Goal: Task Accomplishment & Management: Complete application form

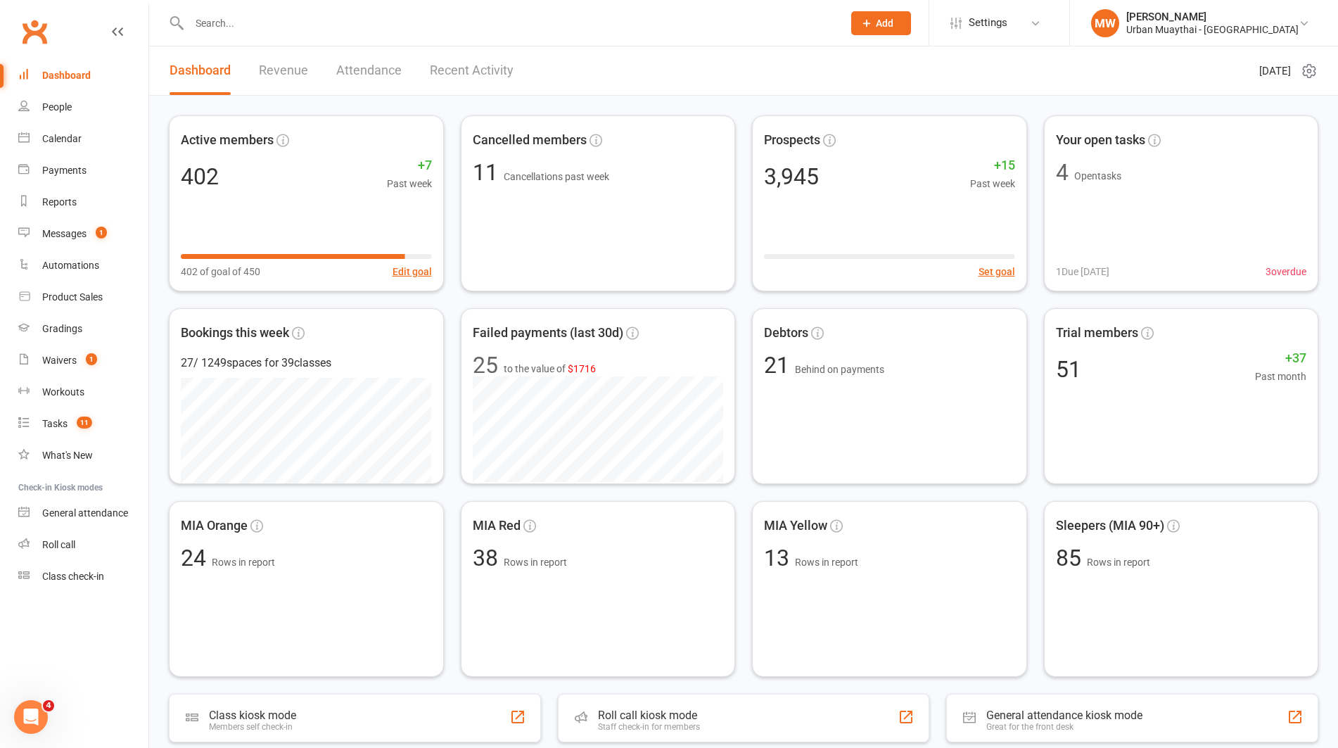
click at [243, 23] on input "text" at bounding box center [509, 23] width 648 height 20
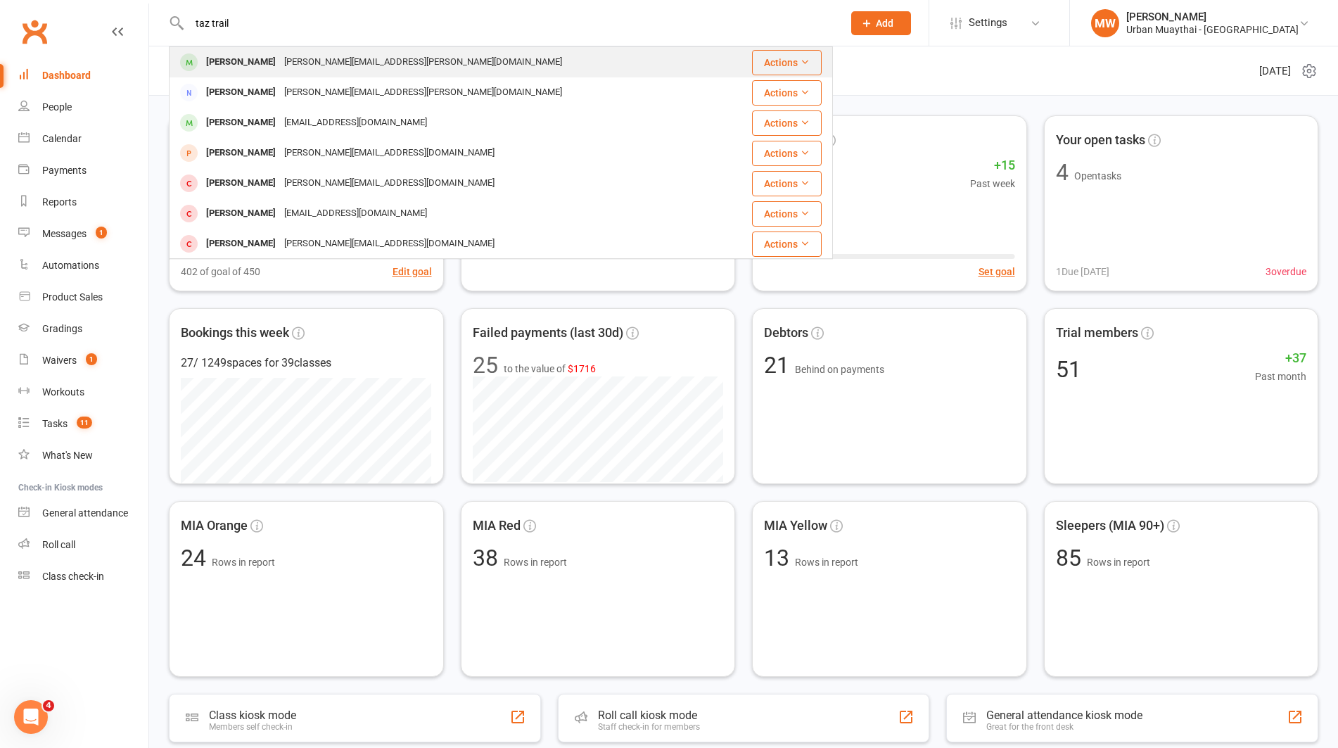
type input "taz trail"
click at [233, 60] on div "Taz Traill" at bounding box center [241, 62] width 78 height 20
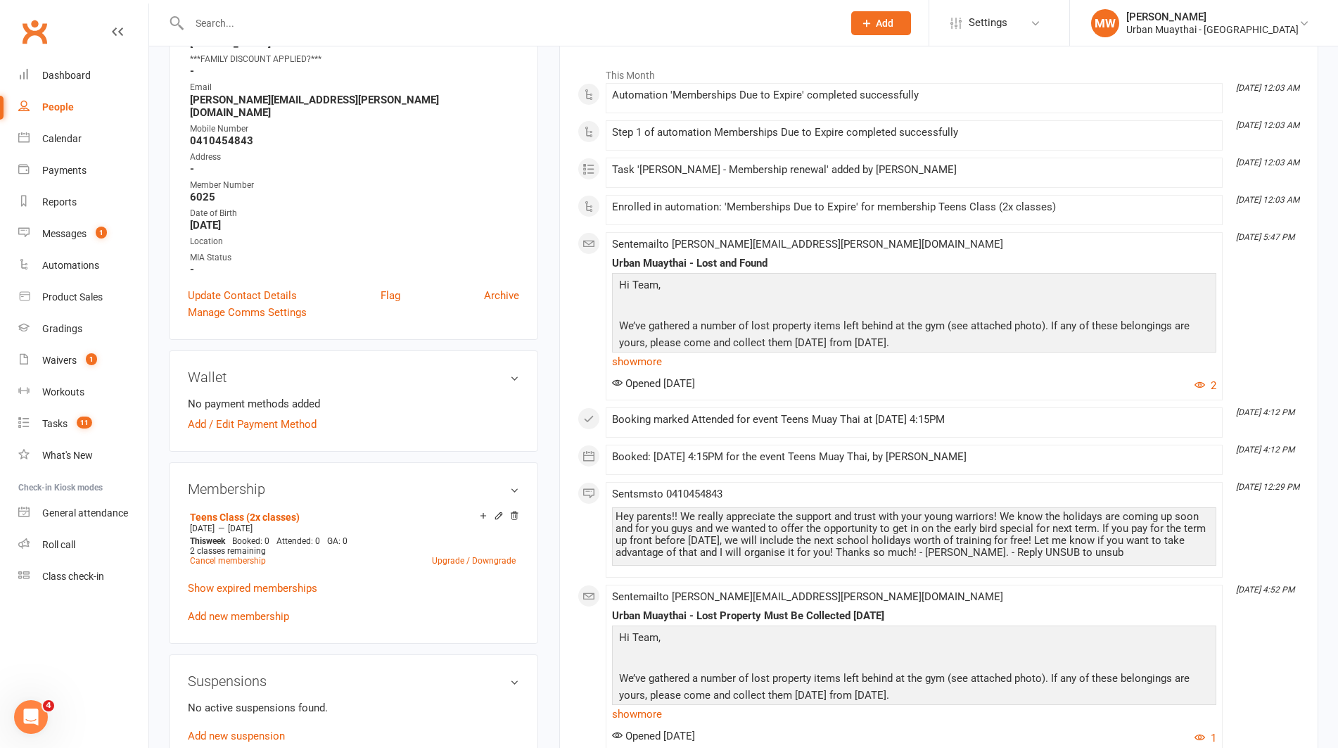
scroll to position [231, 0]
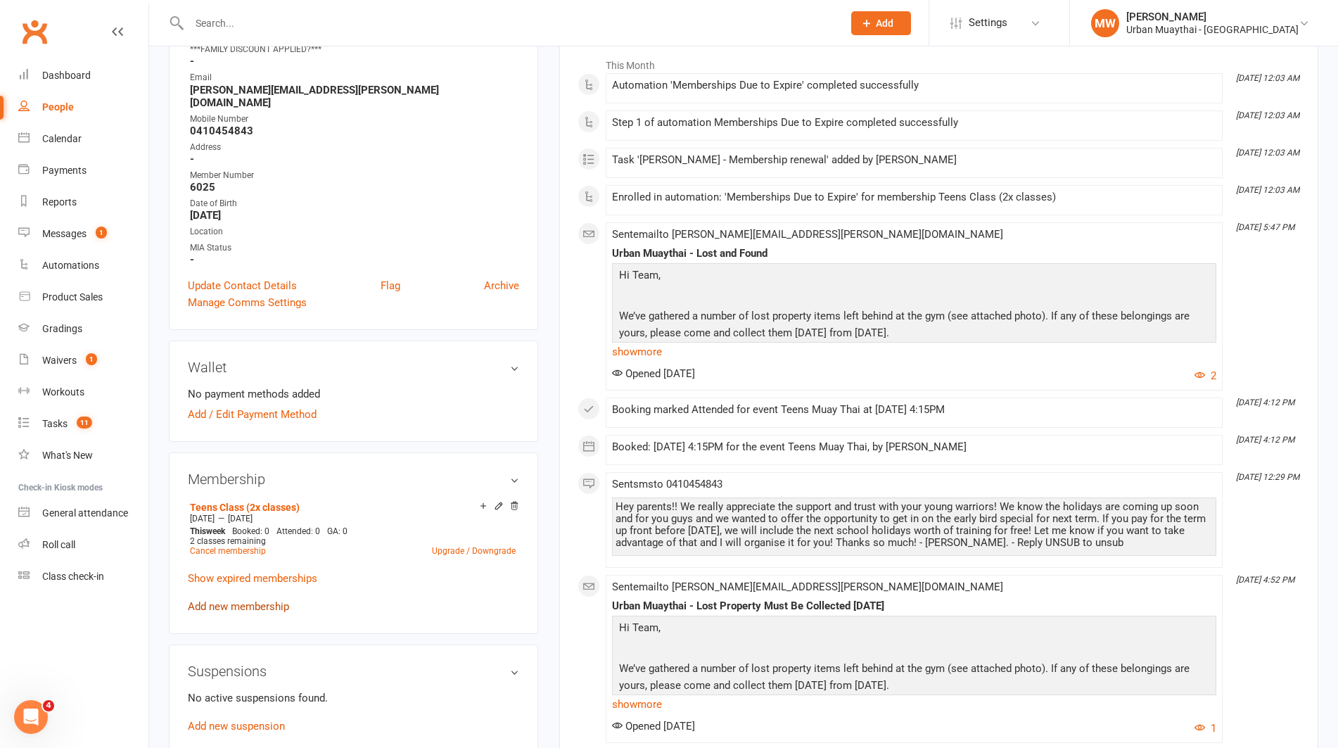
click at [212, 600] on link "Add new membership" at bounding box center [238, 606] width 101 height 13
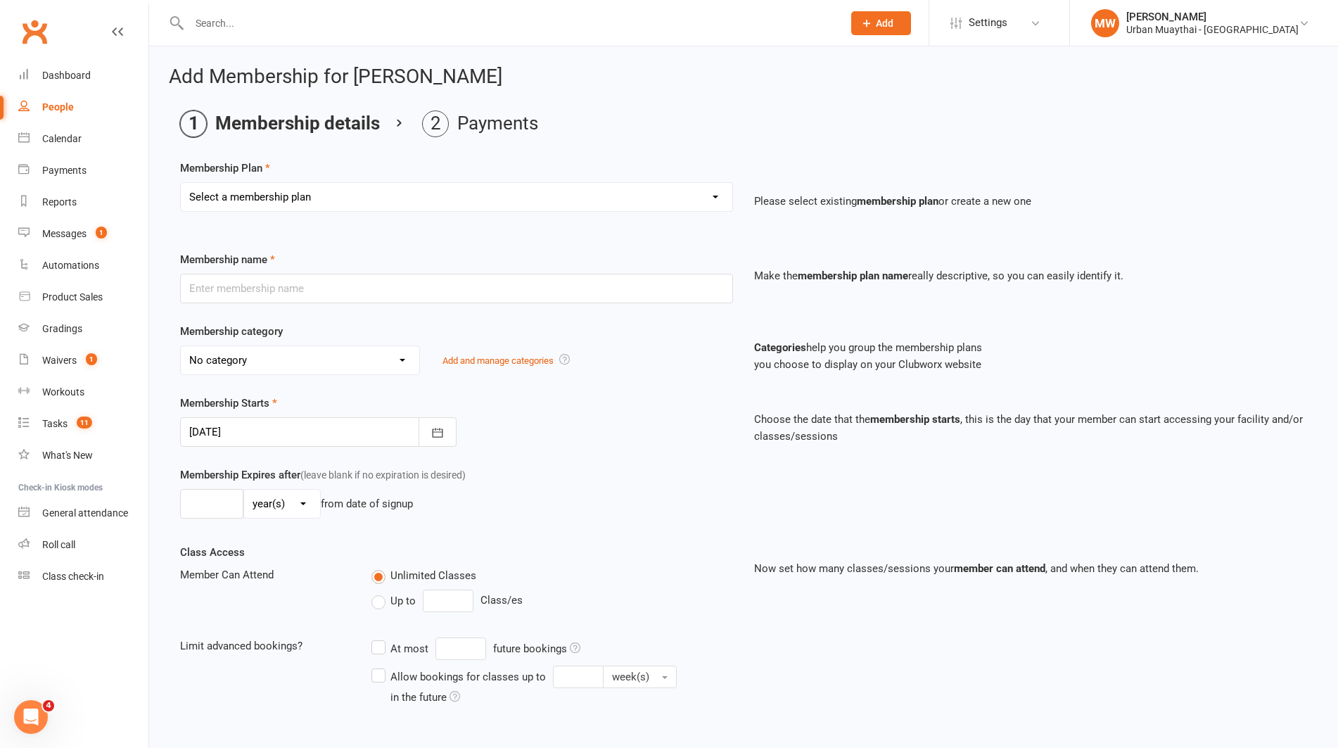
click at [293, 197] on select "Select a membership plan Create new Membership Plan Kickstarter Deposit Acceler…" at bounding box center [456, 197] width 551 height 28
select select "10"
click at [181, 183] on select "Select a membership plan Create new Membership Plan Kickstarter Deposit Acceler…" at bounding box center [456, 197] width 551 height 28
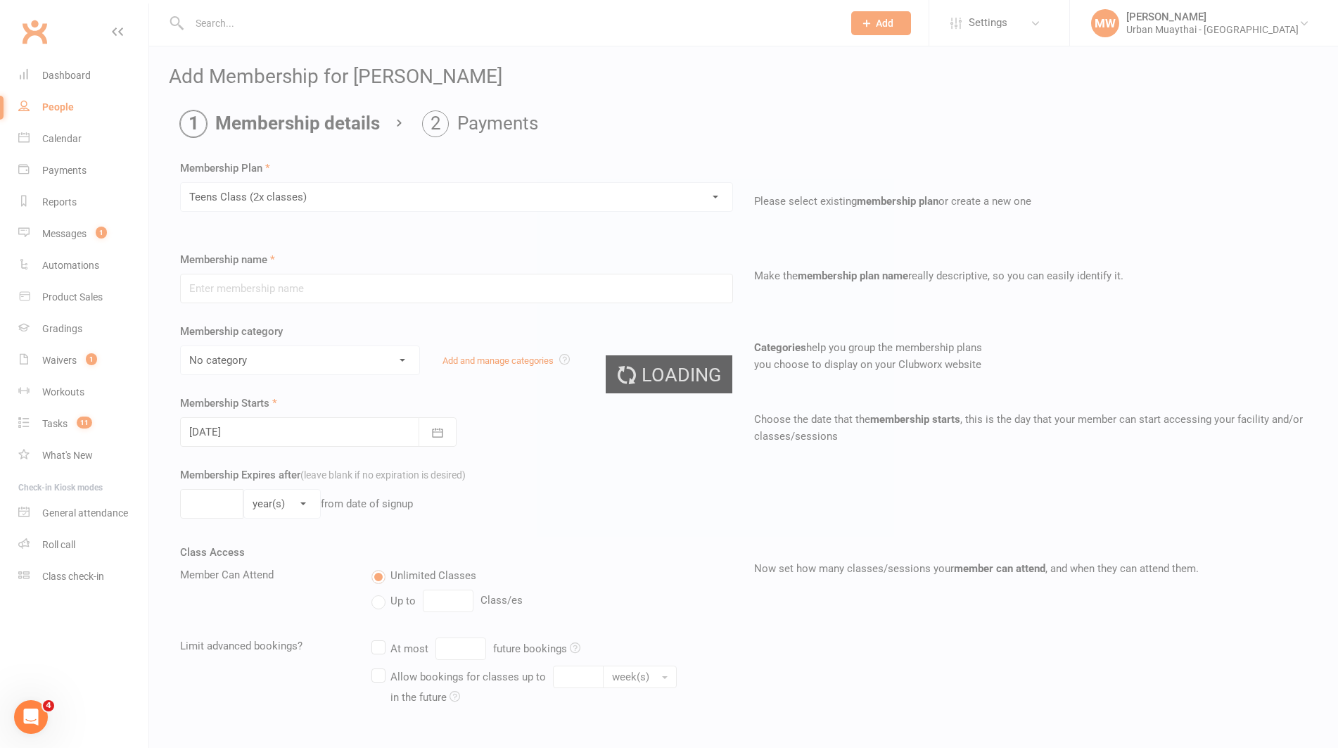
type input "Teens Class (2x classes)"
select select "3"
select select "1"
type input "2"
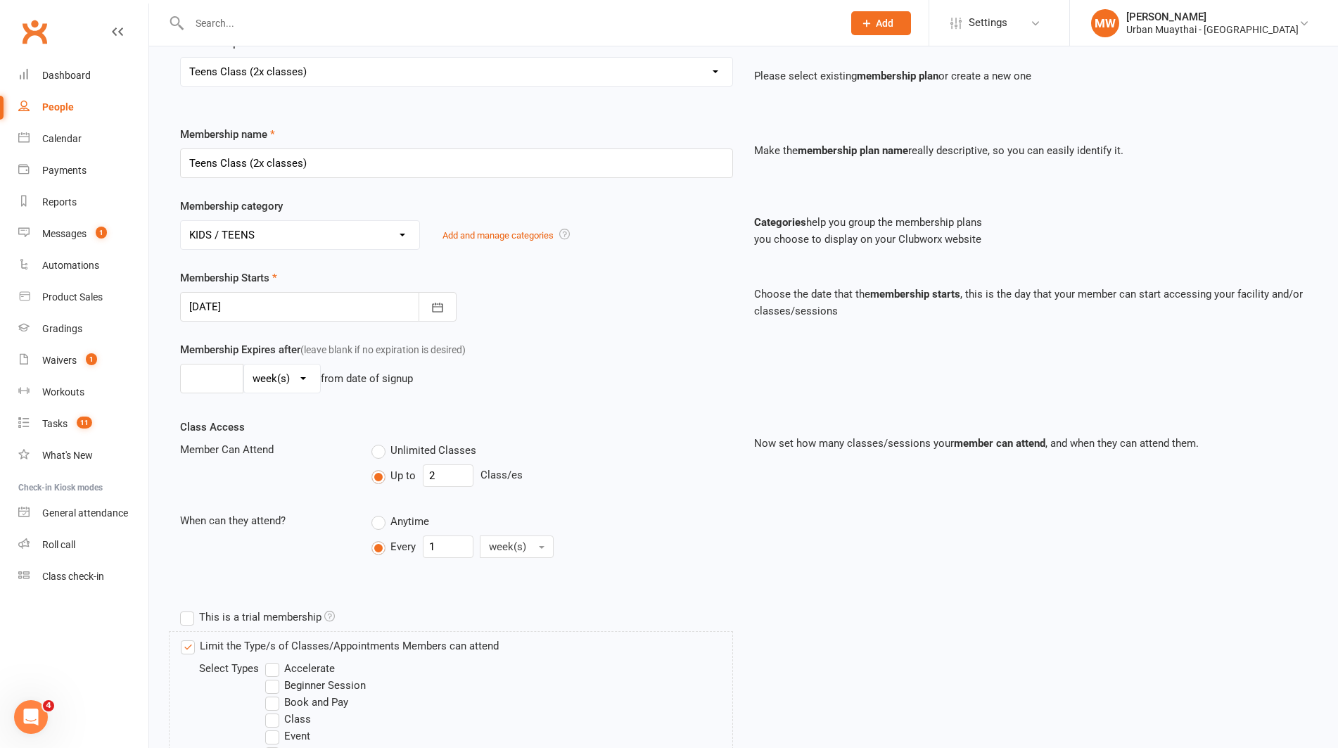
scroll to position [128, 0]
click at [440, 305] on icon "button" at bounding box center [437, 304] width 14 height 14
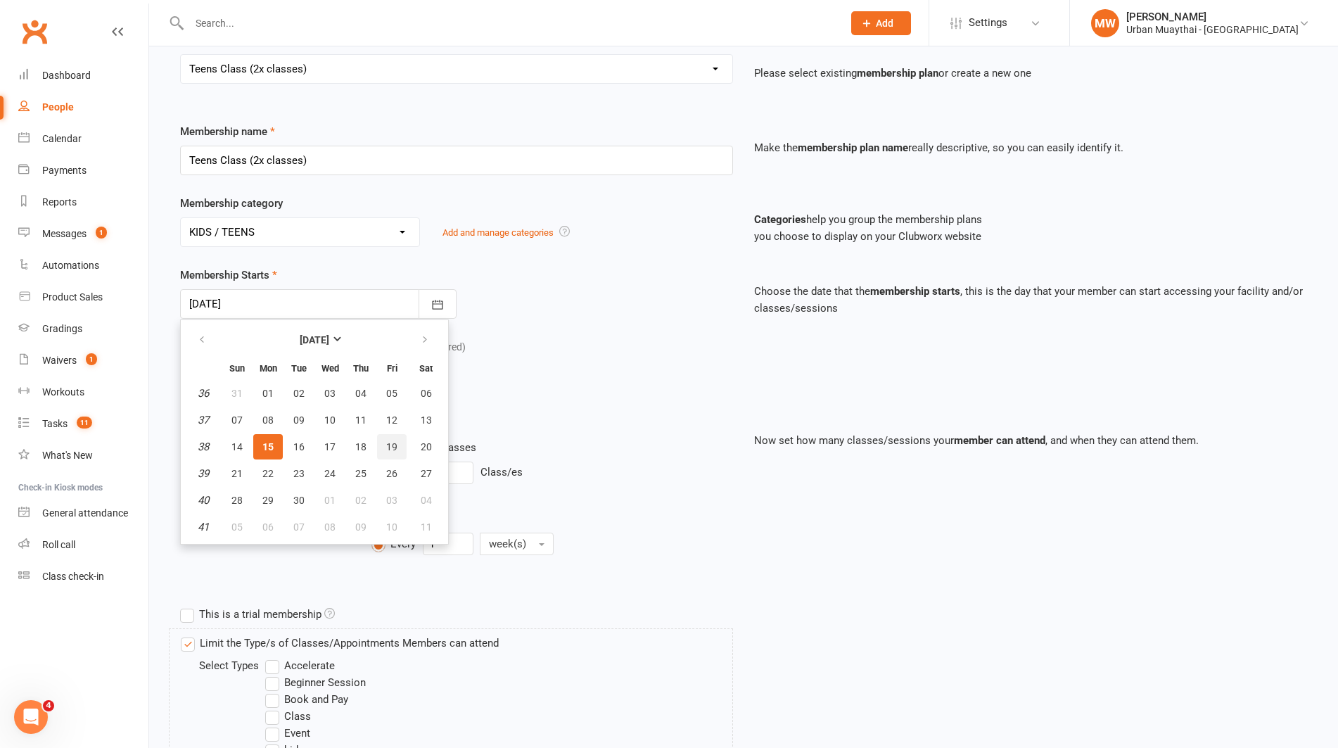
click at [386, 442] on span "19" at bounding box center [391, 446] width 11 height 11
type input "19 Sep 2025"
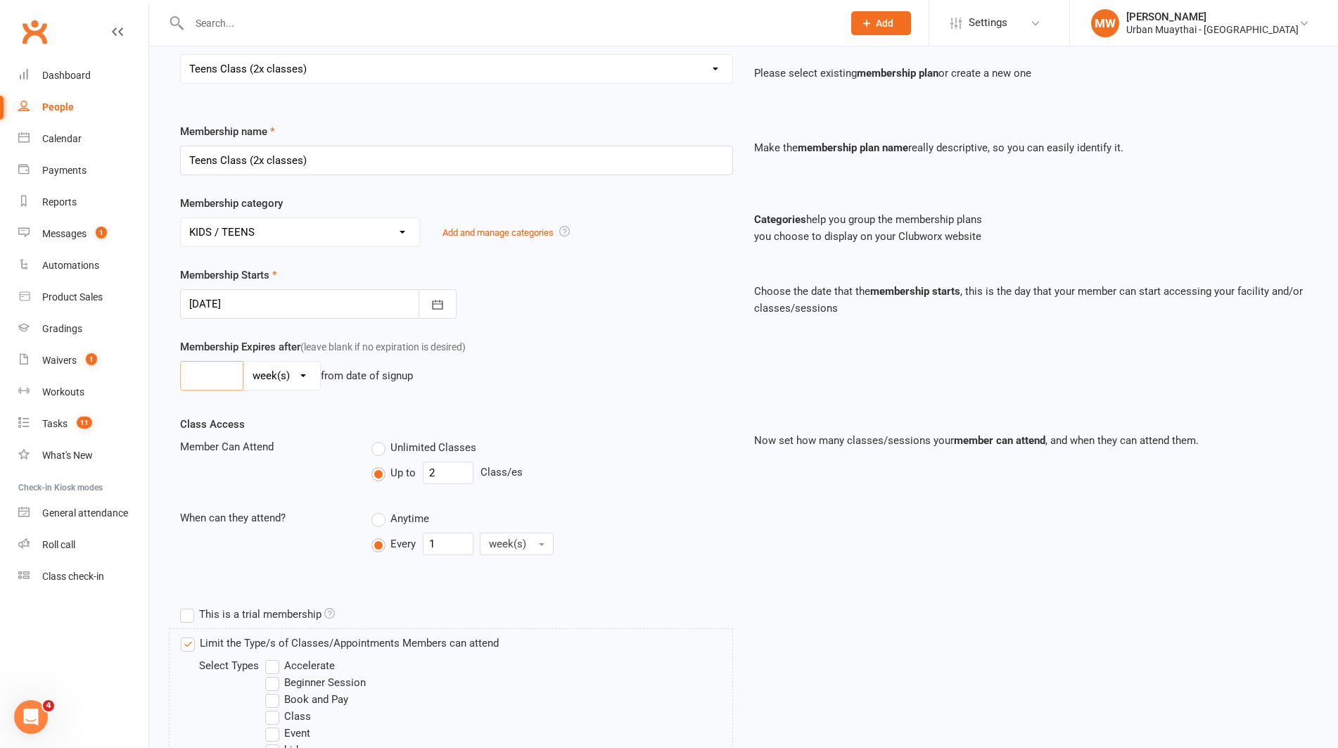
click at [229, 376] on input "number" at bounding box center [211, 376] width 63 height 30
type input "13"
click at [281, 497] on div "Class Access Member Can Attend Unlimited Classes Up to 2 Class/es When can they…" at bounding box center [456, 498] width 574 height 165
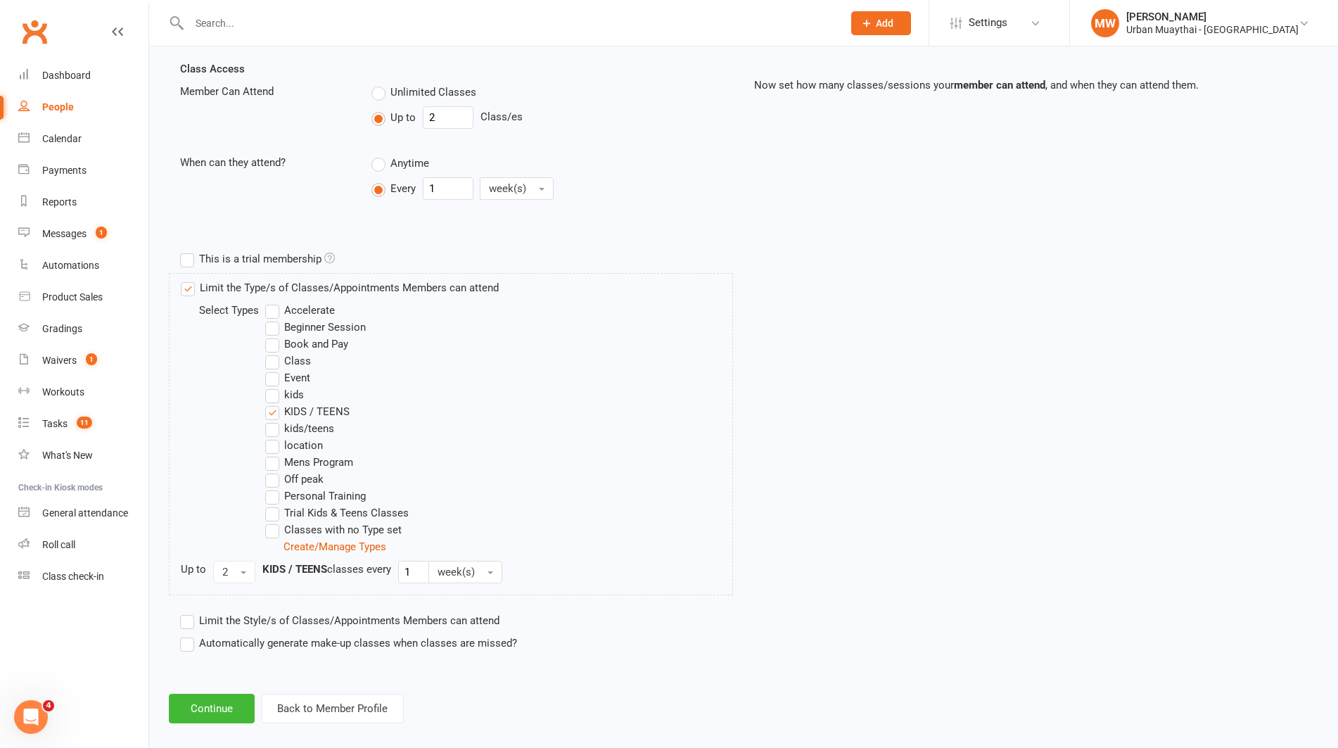
scroll to position [499, 0]
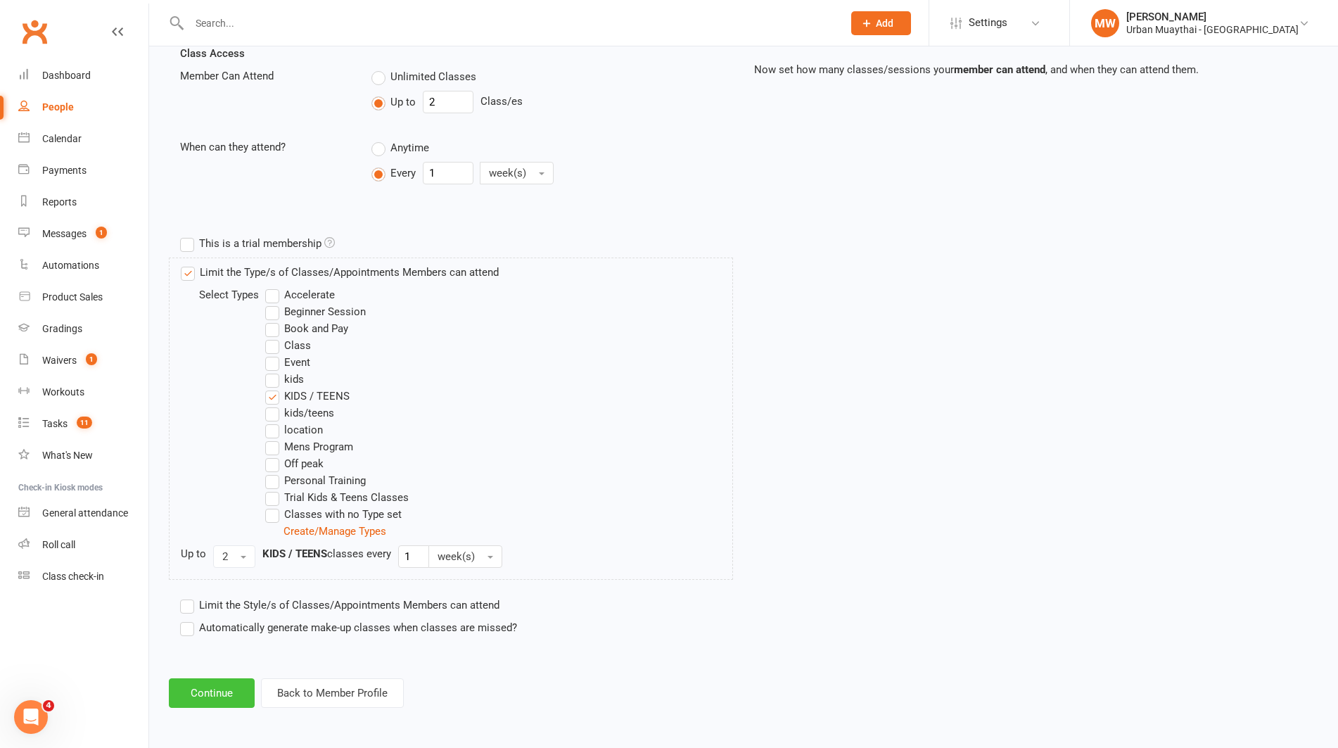
click at [210, 696] on button "Continue" at bounding box center [212, 693] width 86 height 30
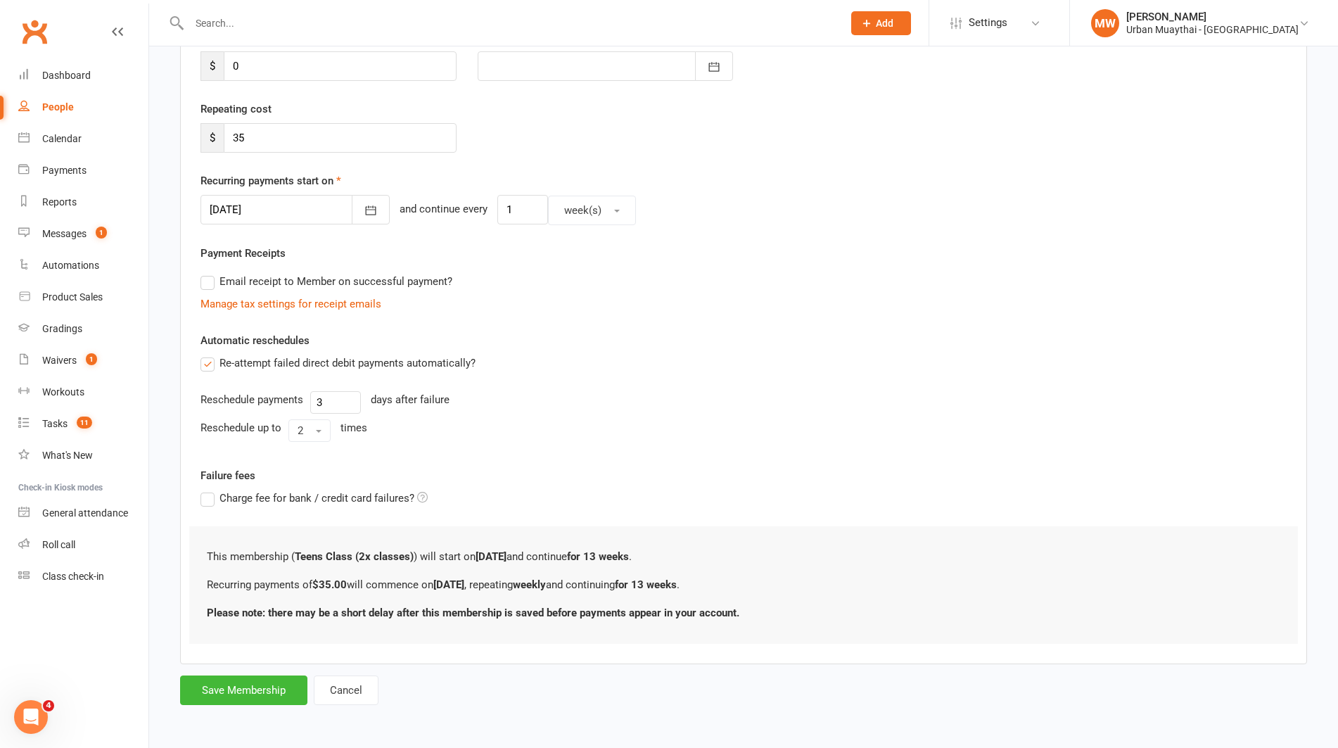
scroll to position [0, 0]
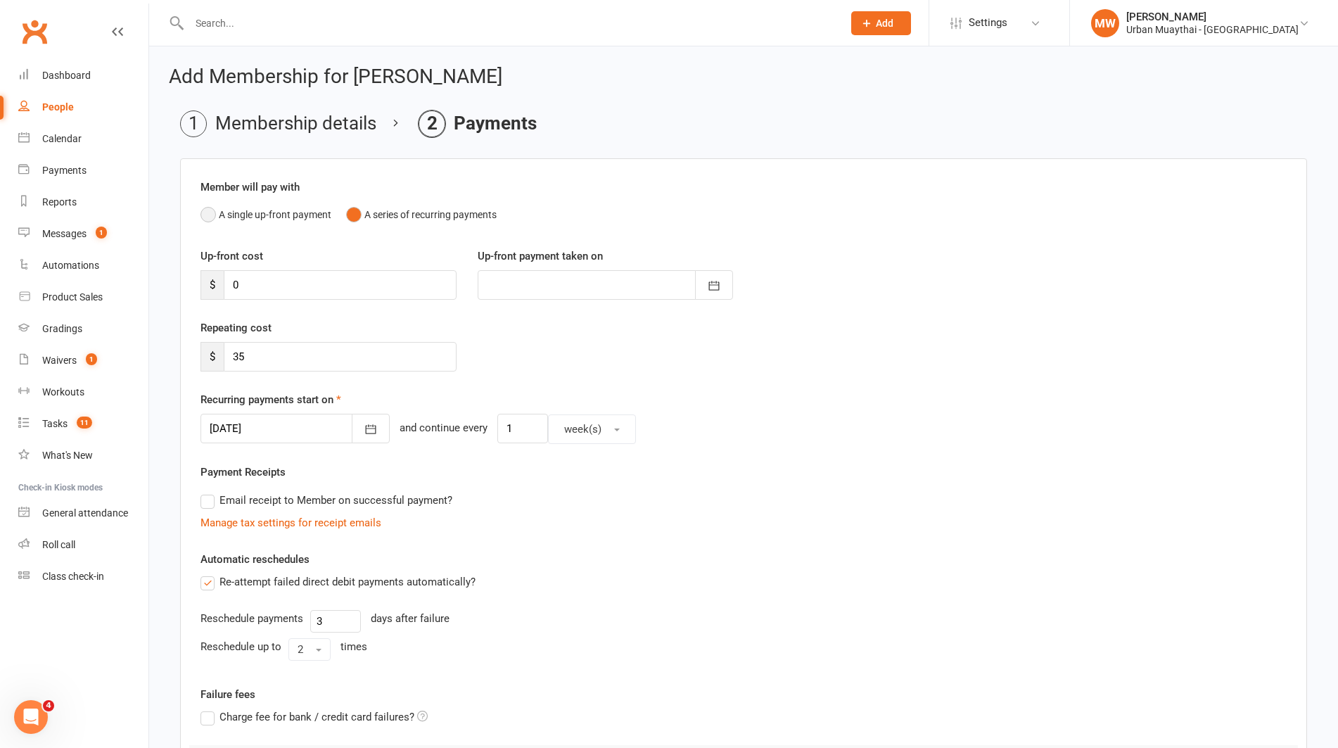
drag, startPoint x: 211, startPoint y: 214, endPoint x: 217, endPoint y: 223, distance: 10.7
click at [211, 214] on button "A single up-front payment" at bounding box center [265, 214] width 131 height 27
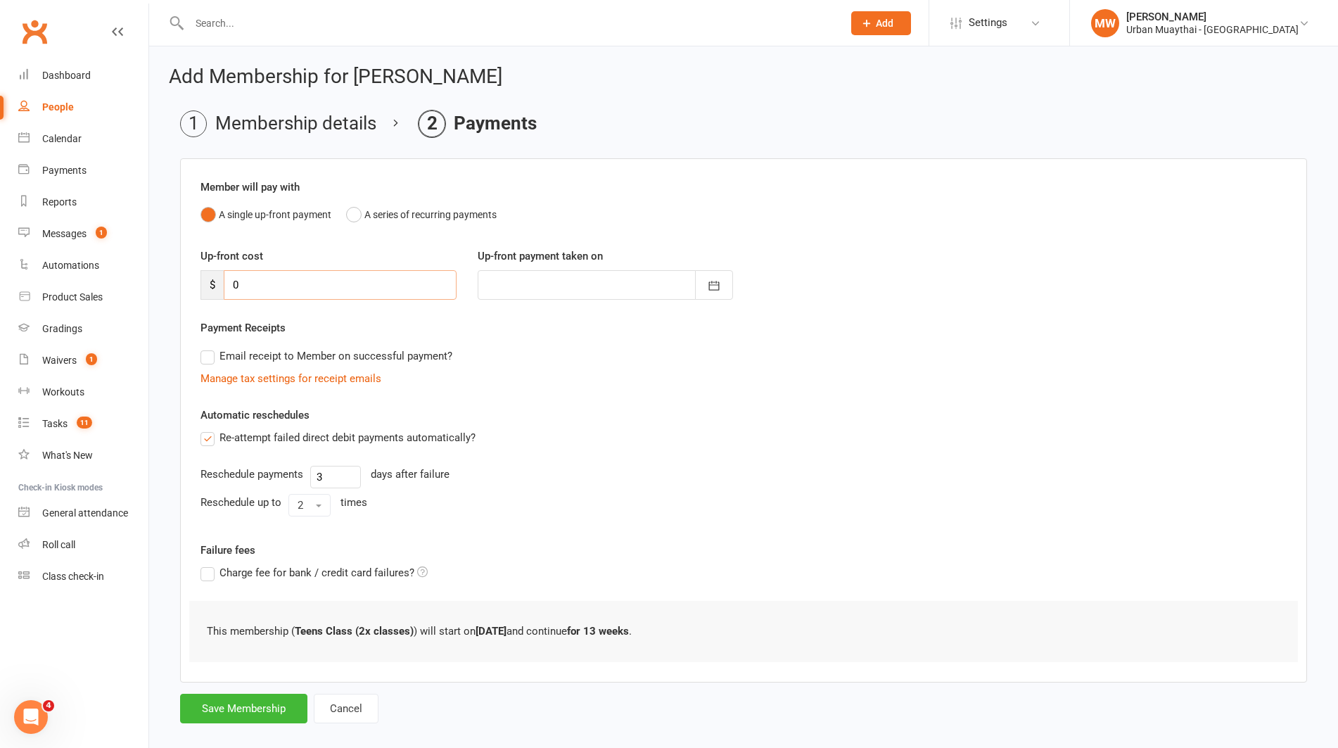
click at [230, 283] on input "0" at bounding box center [340, 285] width 233 height 30
type input "30"
type input "15 Sep 2025"
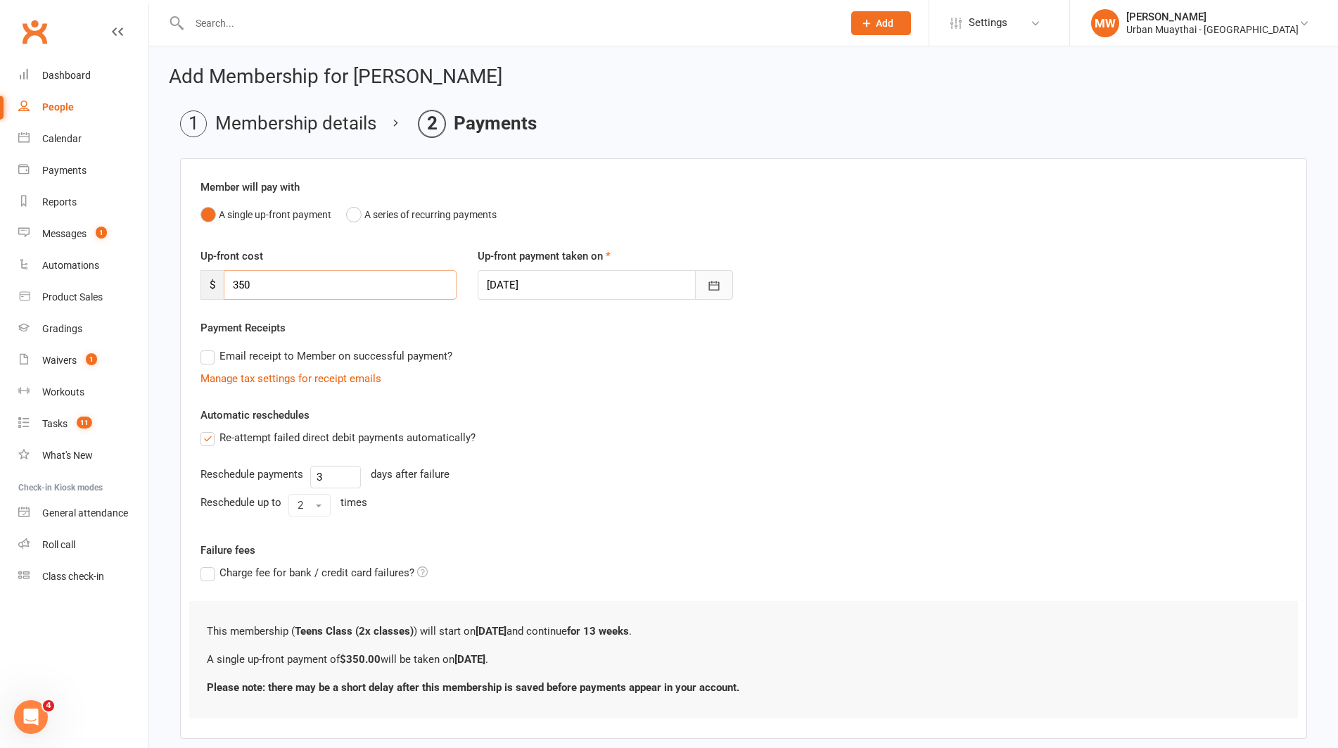
type input "350"
click at [713, 286] on icon "button" at bounding box center [714, 286] width 14 height 14
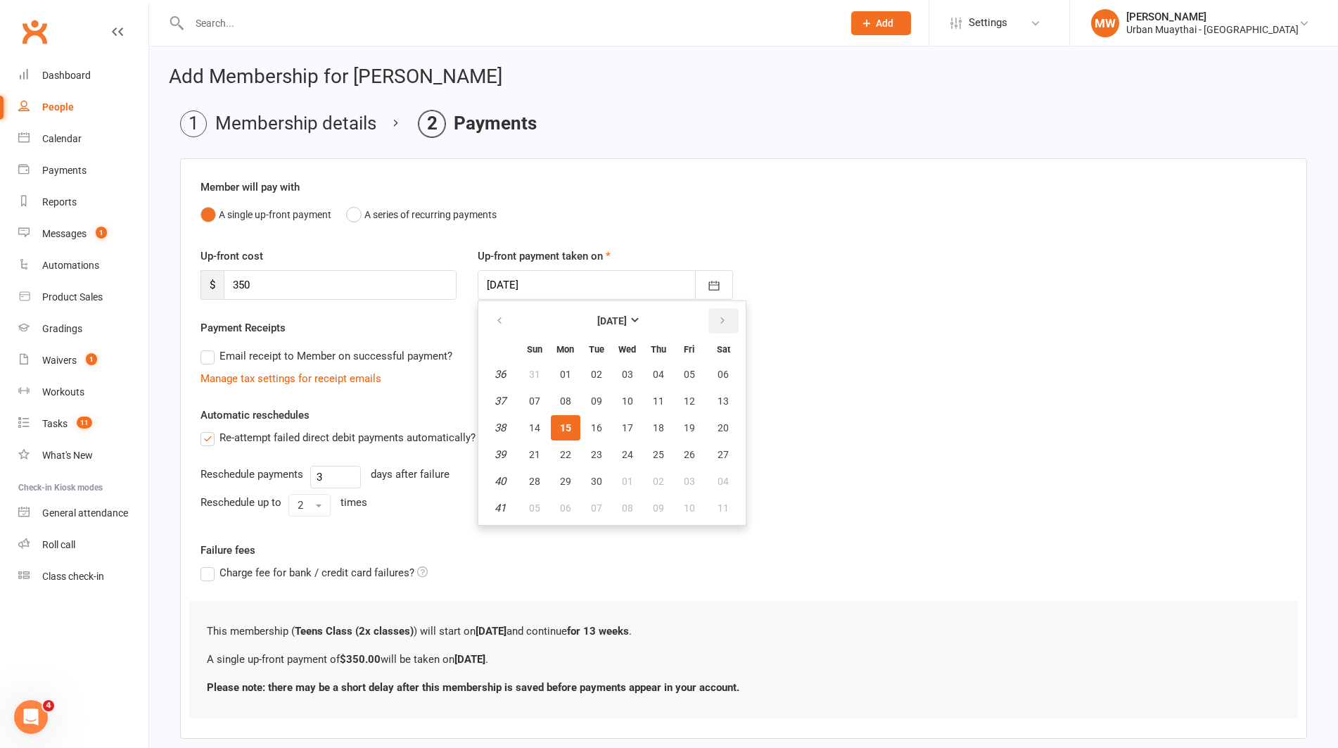
click at [720, 323] on icon "button" at bounding box center [722, 320] width 10 height 11
click at [565, 425] on span "10" at bounding box center [565, 427] width 11 height 11
type input "10 Nov 2025"
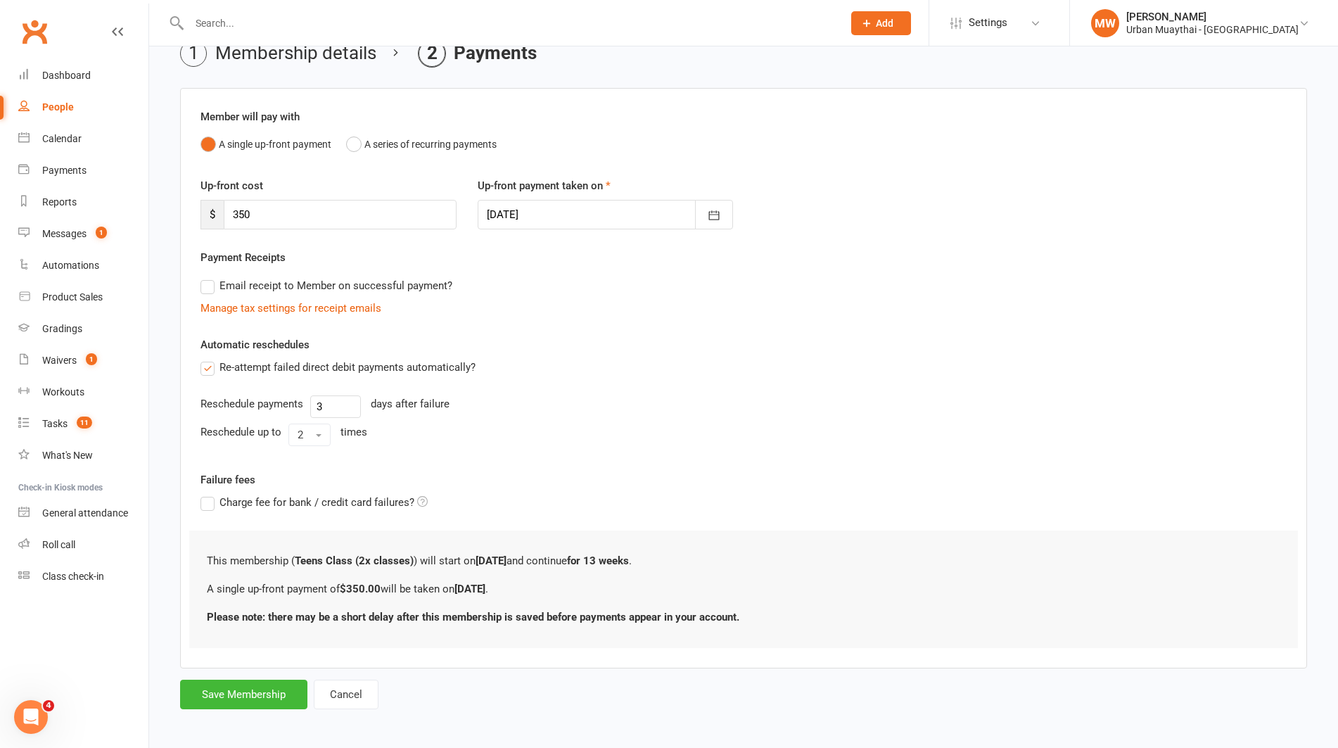
scroll to position [75, 0]
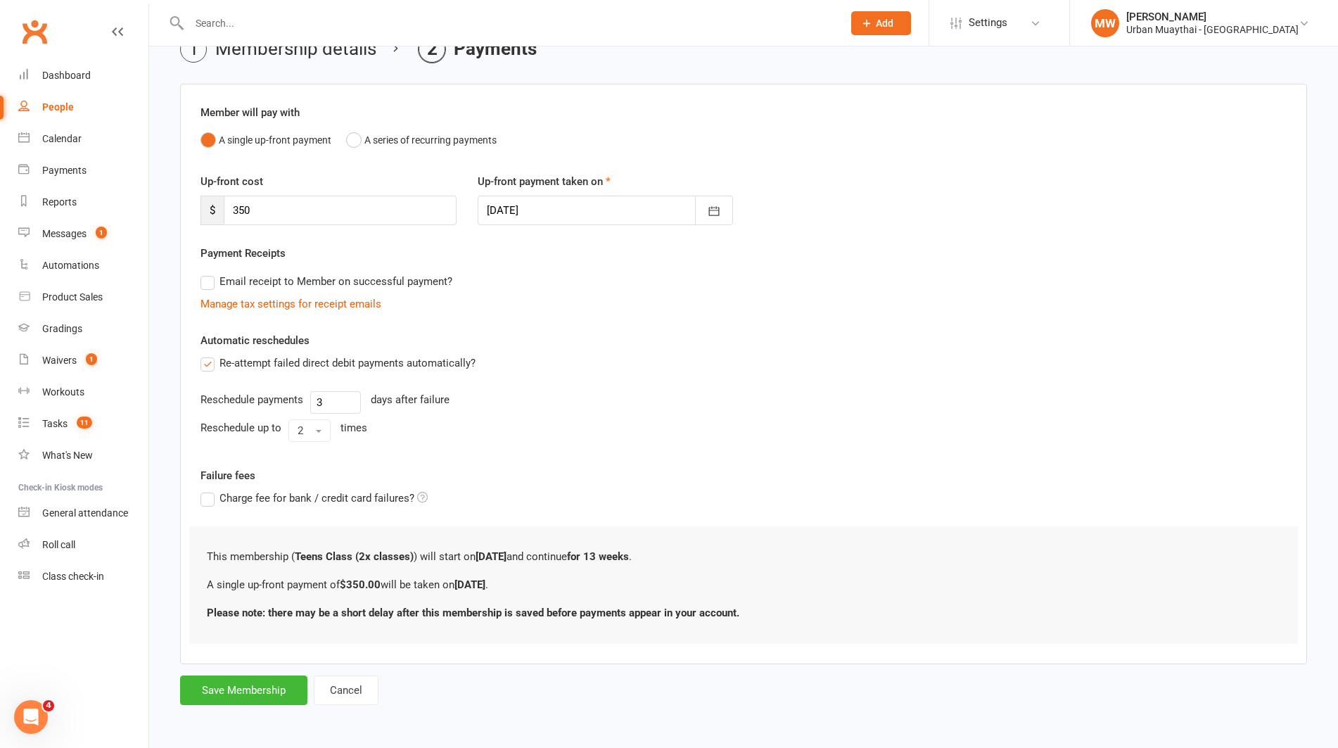
click at [211, 362] on label "Re-attempt failed direct debit payments automatically?" at bounding box center [337, 362] width 275 height 17
click at [210, 354] on input "Re-attempt failed direct debit payments automatically?" at bounding box center [204, 354] width 9 height 0
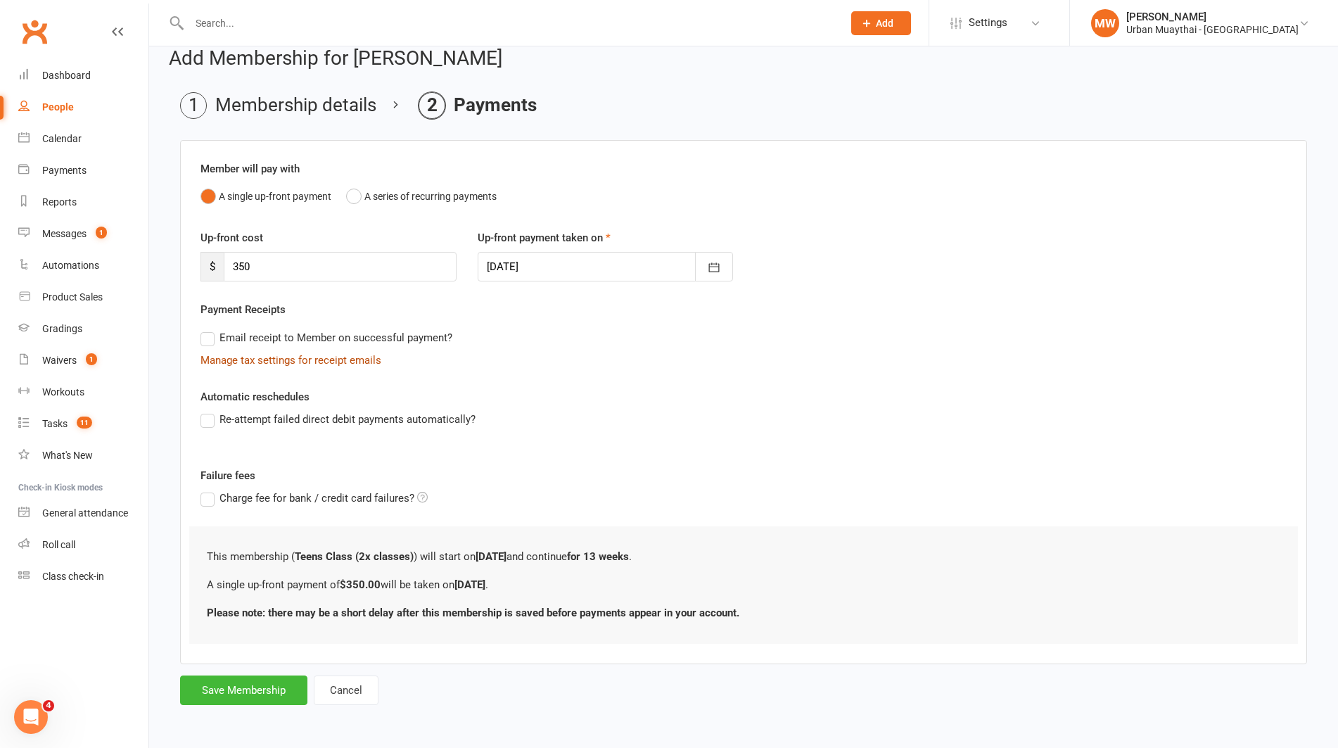
scroll to position [18, 0]
click at [256, 684] on button "Save Membership" at bounding box center [243, 690] width 127 height 30
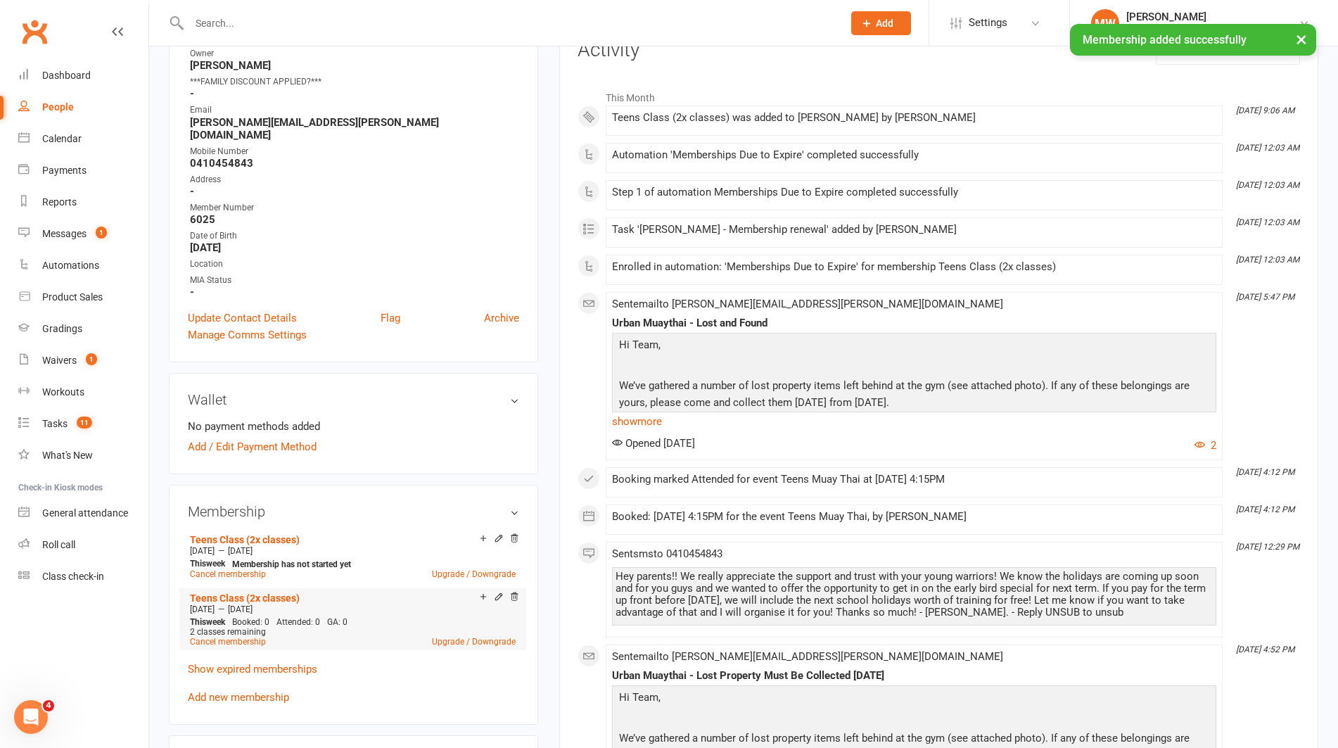
scroll to position [200, 0]
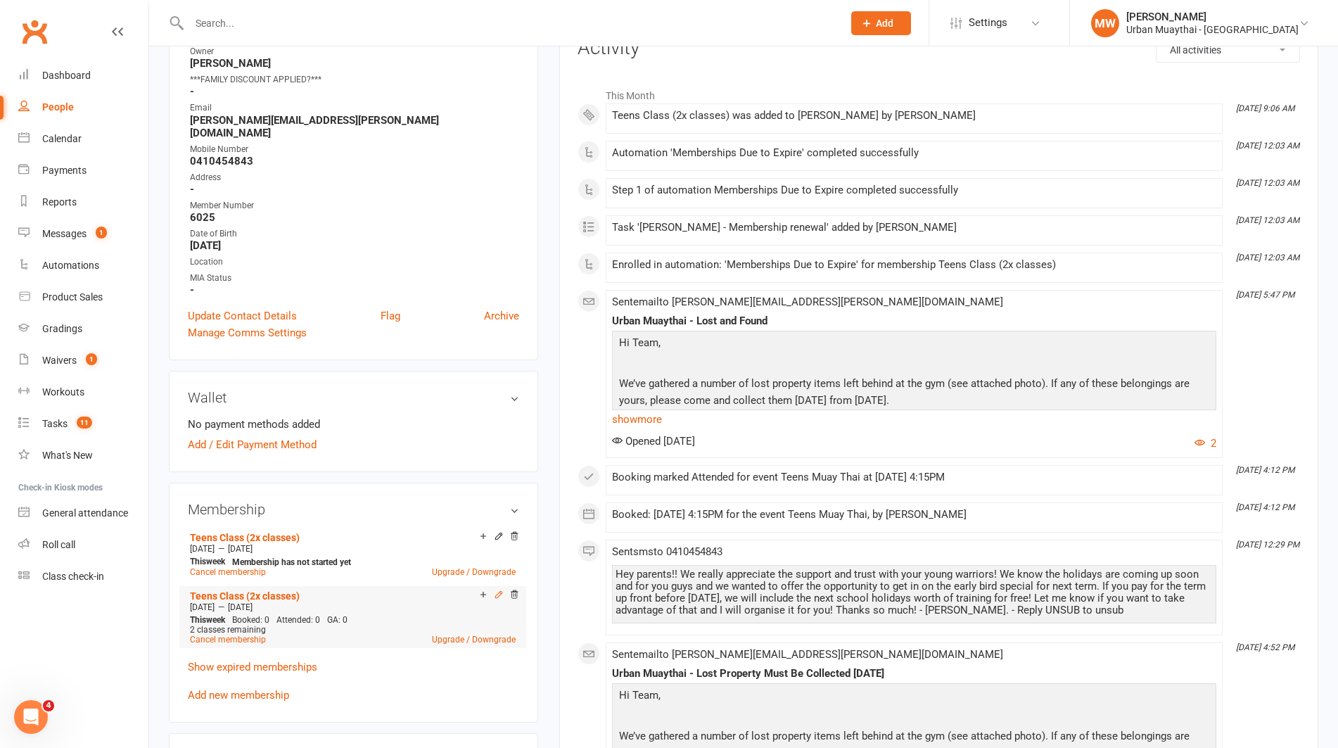
click at [496, 591] on icon at bounding box center [498, 594] width 6 height 6
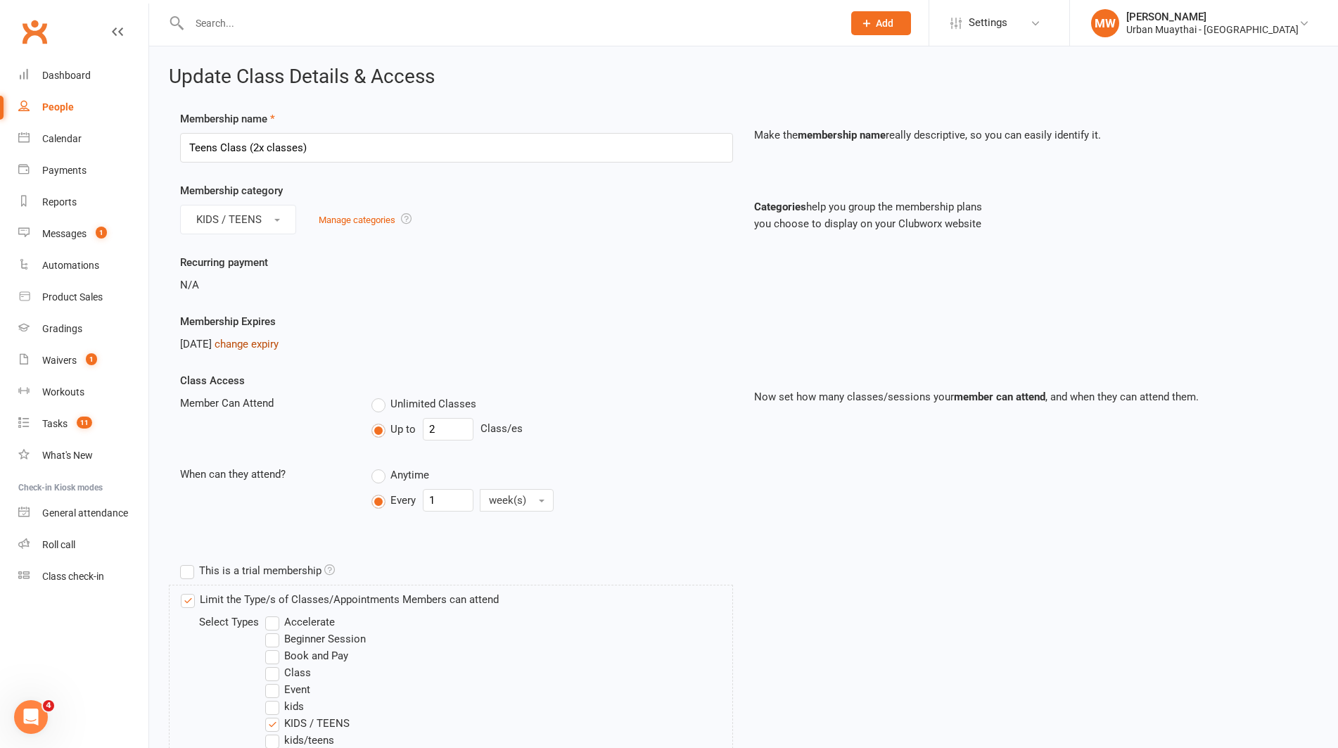
click at [253, 343] on link "change expiry" at bounding box center [247, 344] width 64 height 13
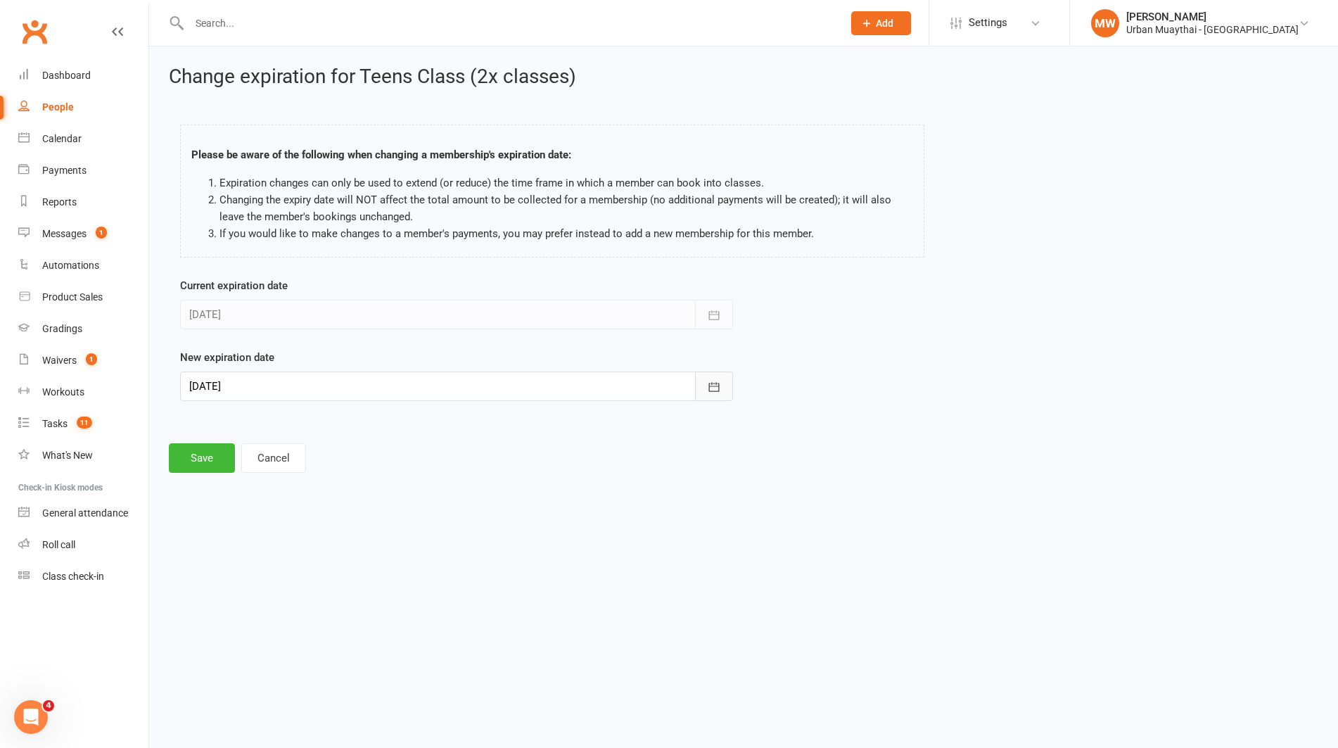
click at [713, 384] on icon "button" at bounding box center [714, 387] width 14 height 14
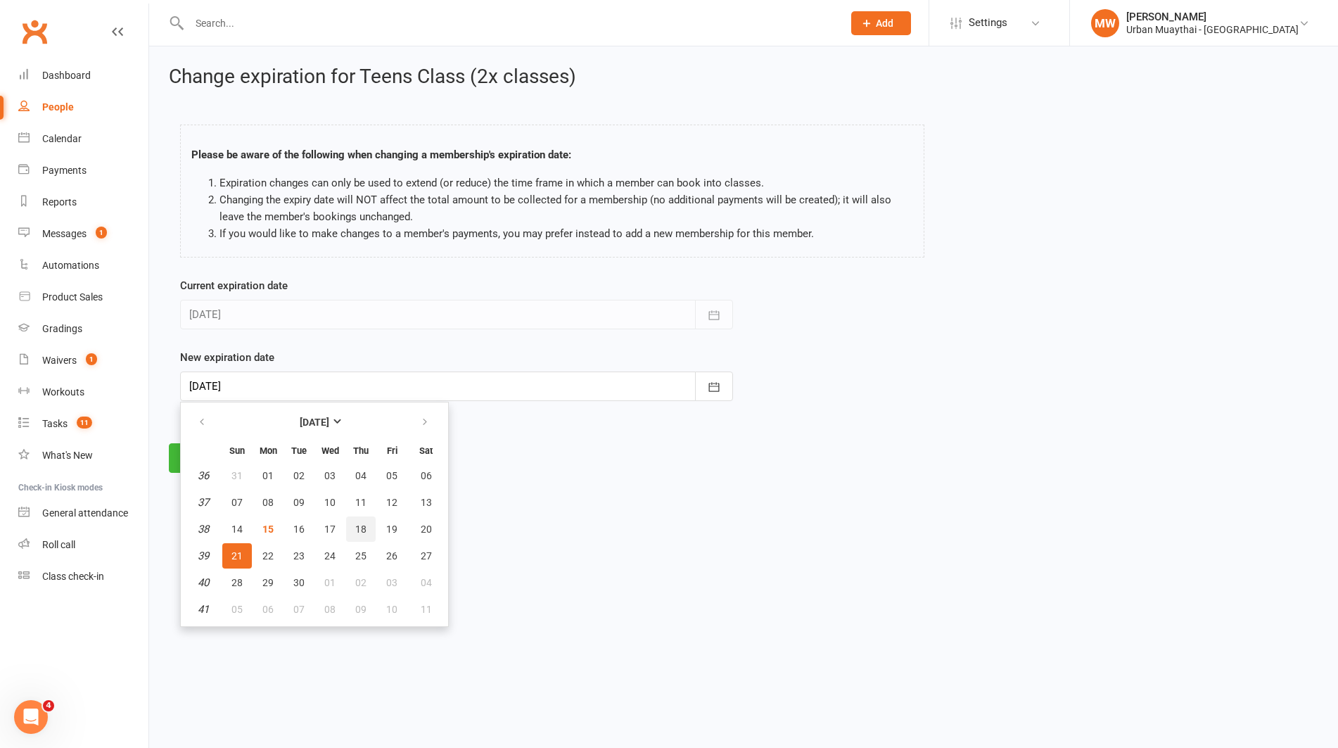
click at [355, 527] on span "18" at bounding box center [360, 528] width 11 height 11
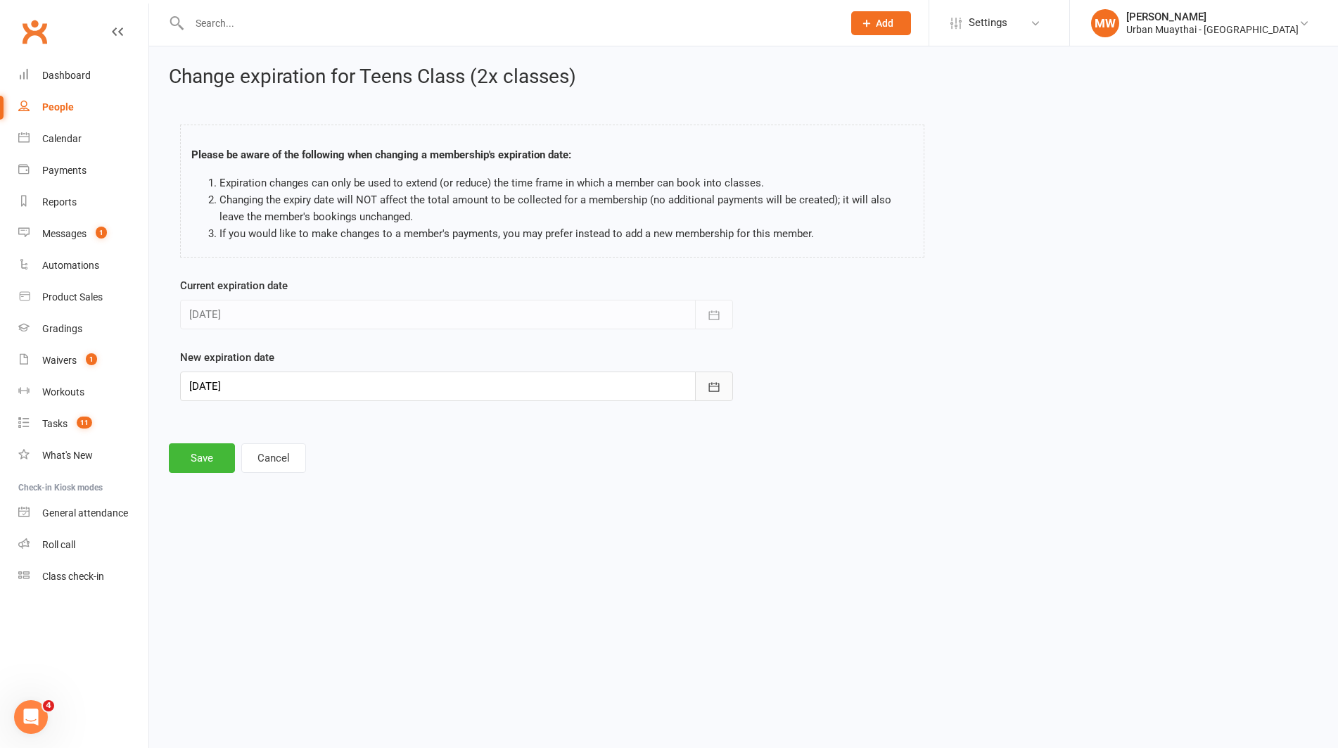
click at [717, 382] on icon "button" at bounding box center [714, 387] width 14 height 14
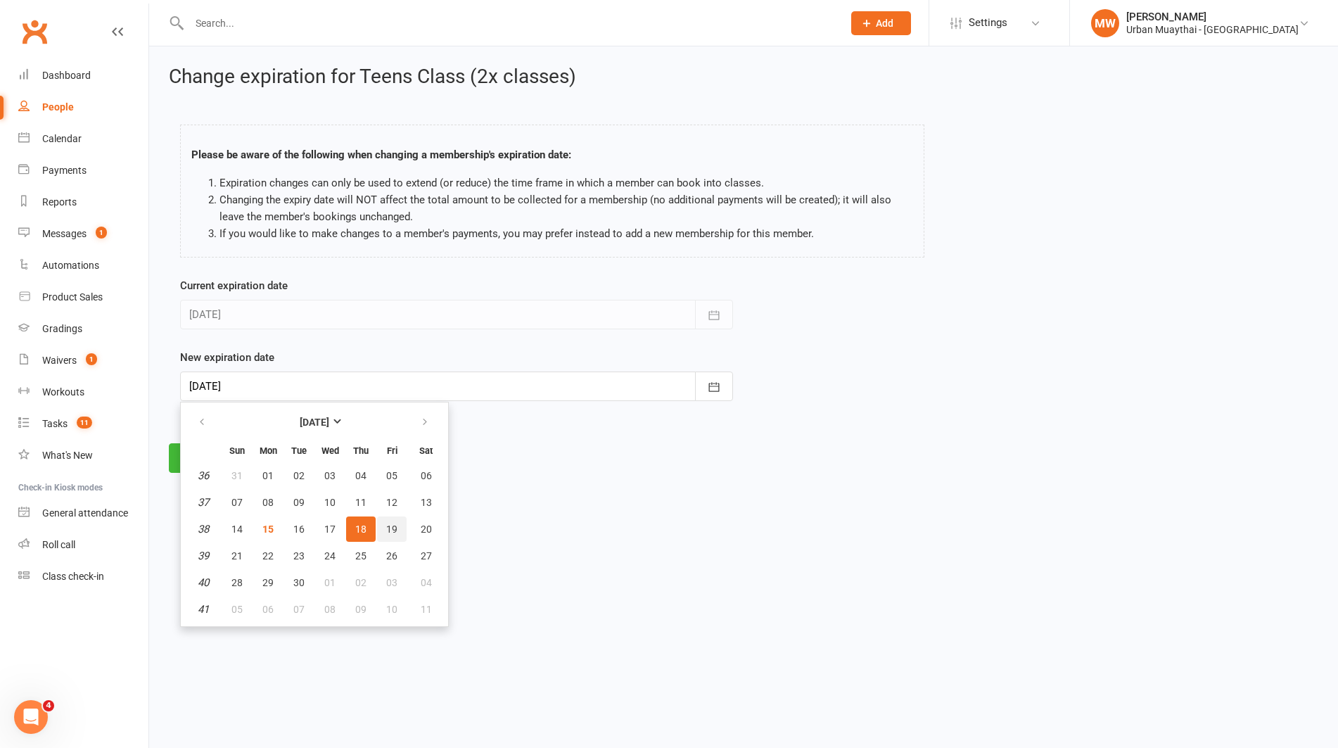
click at [394, 527] on span "19" at bounding box center [391, 528] width 11 height 11
type input "19 Sep 2025"
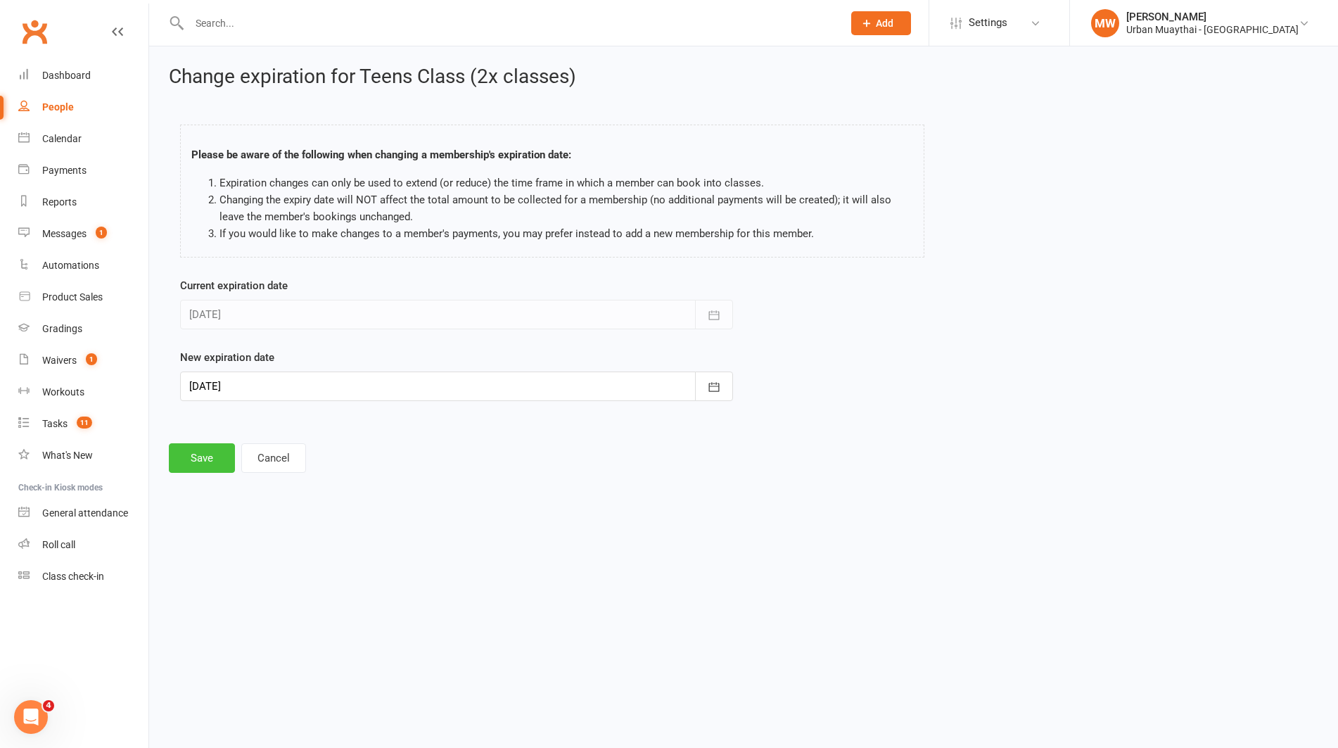
click at [198, 460] on button "Save" at bounding box center [202, 458] width 66 height 30
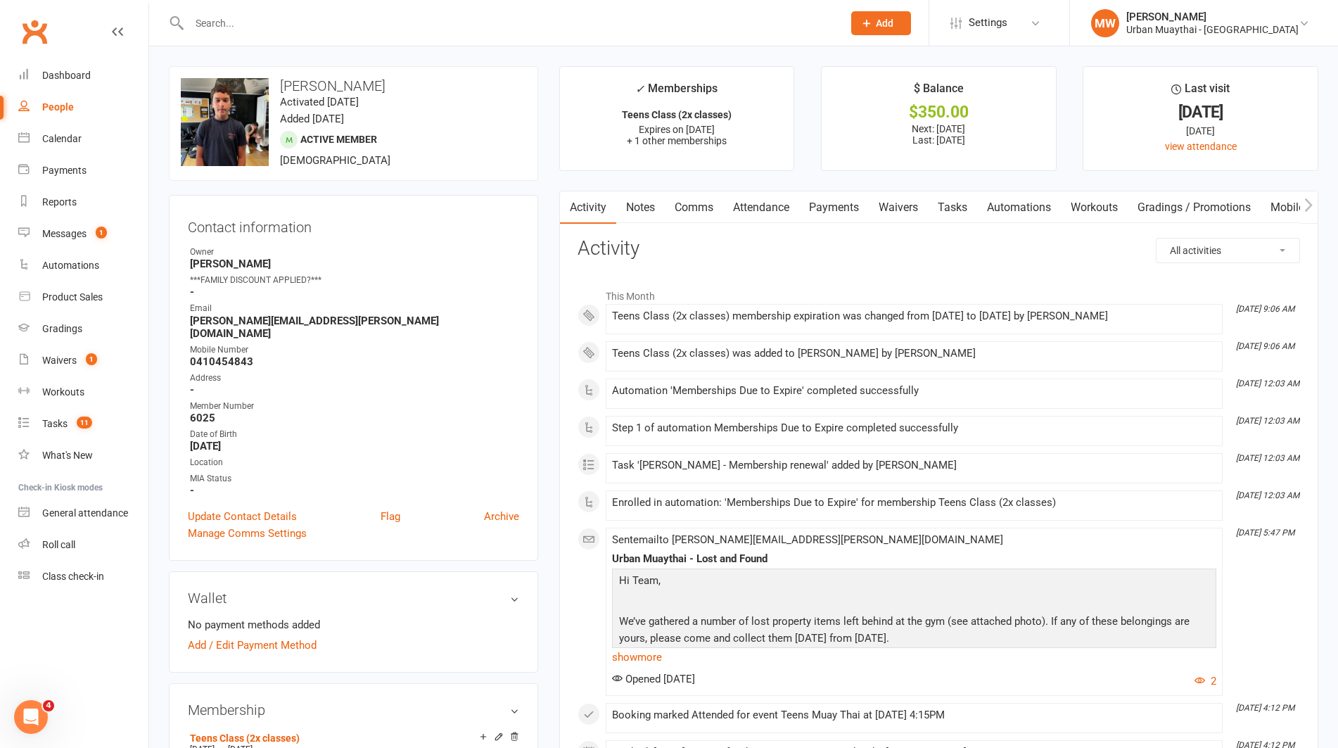
click at [644, 203] on link "Notes" at bounding box center [640, 207] width 49 height 32
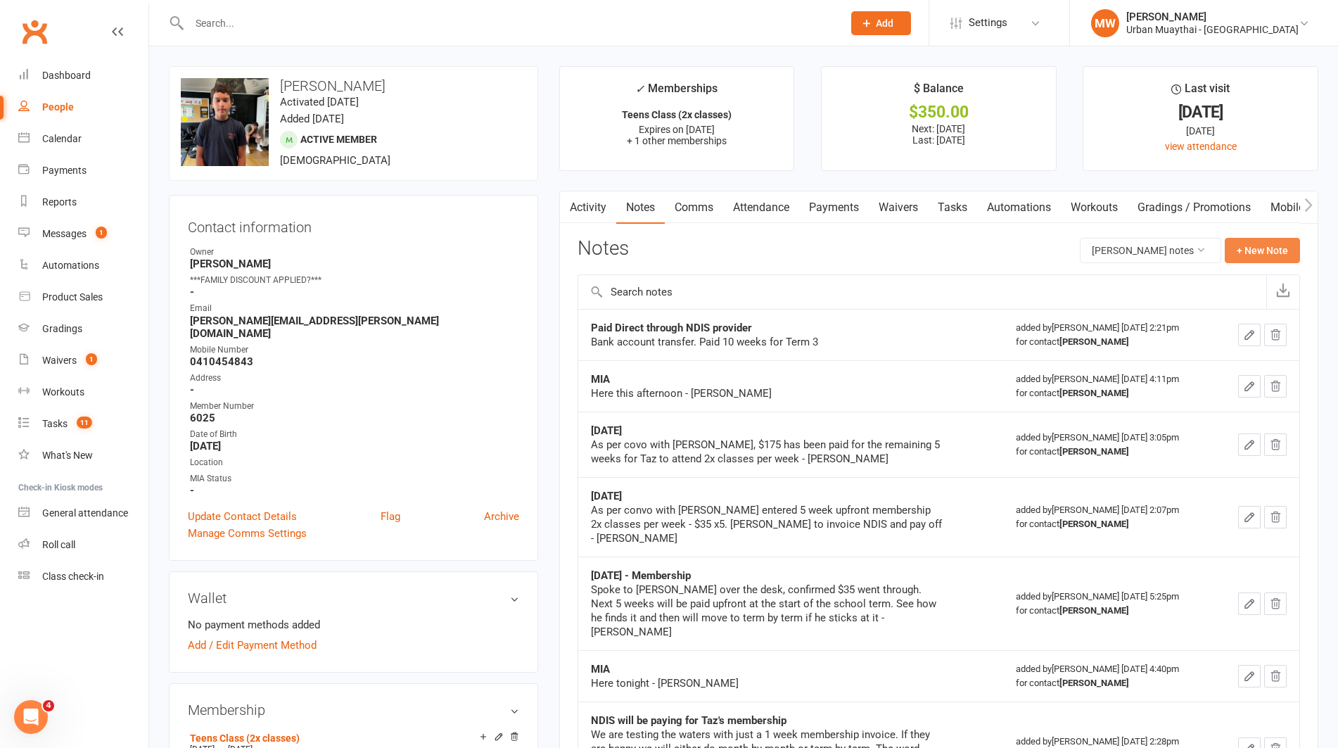
click at [1265, 255] on button "+ New Note" at bounding box center [1261, 250] width 75 height 25
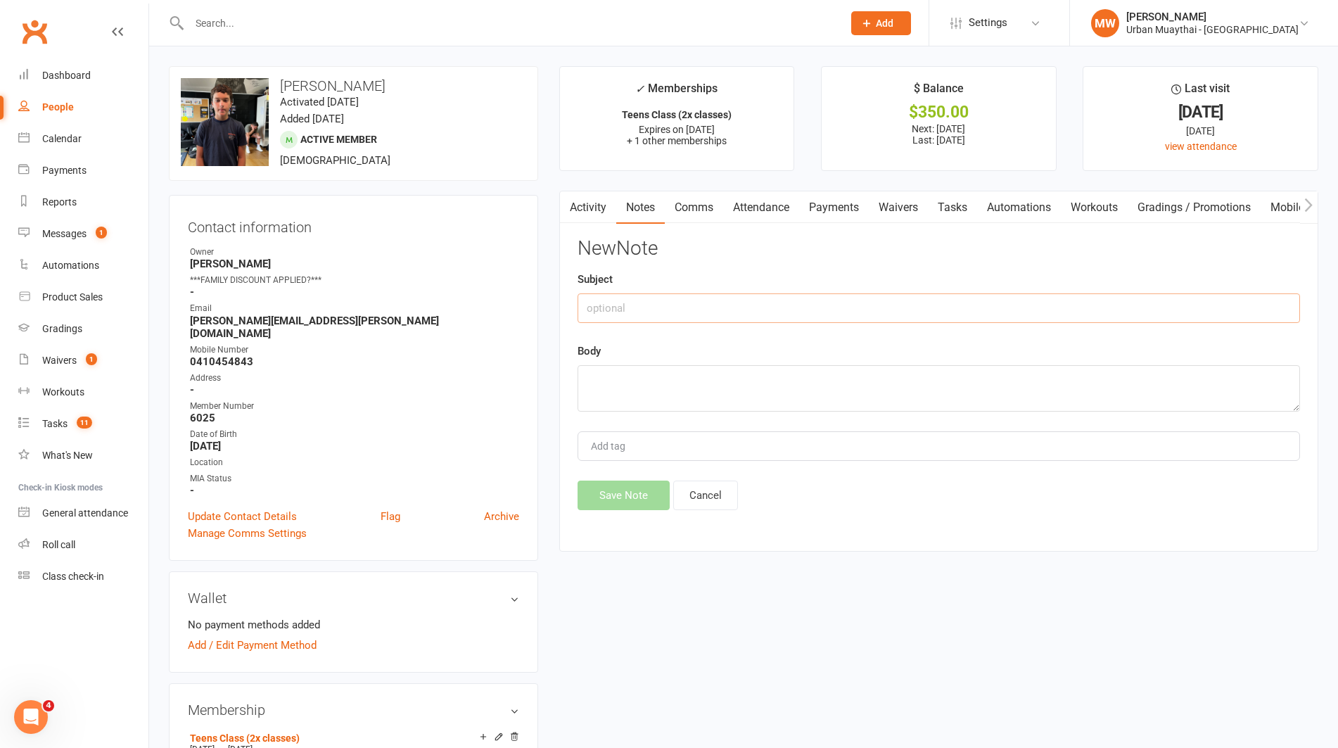
click at [745, 302] on input "text" at bounding box center [938, 308] width 722 height 30
type input "Sent new invoice for Term 4"
click at [727, 375] on textarea at bounding box center [938, 388] width 722 height 46
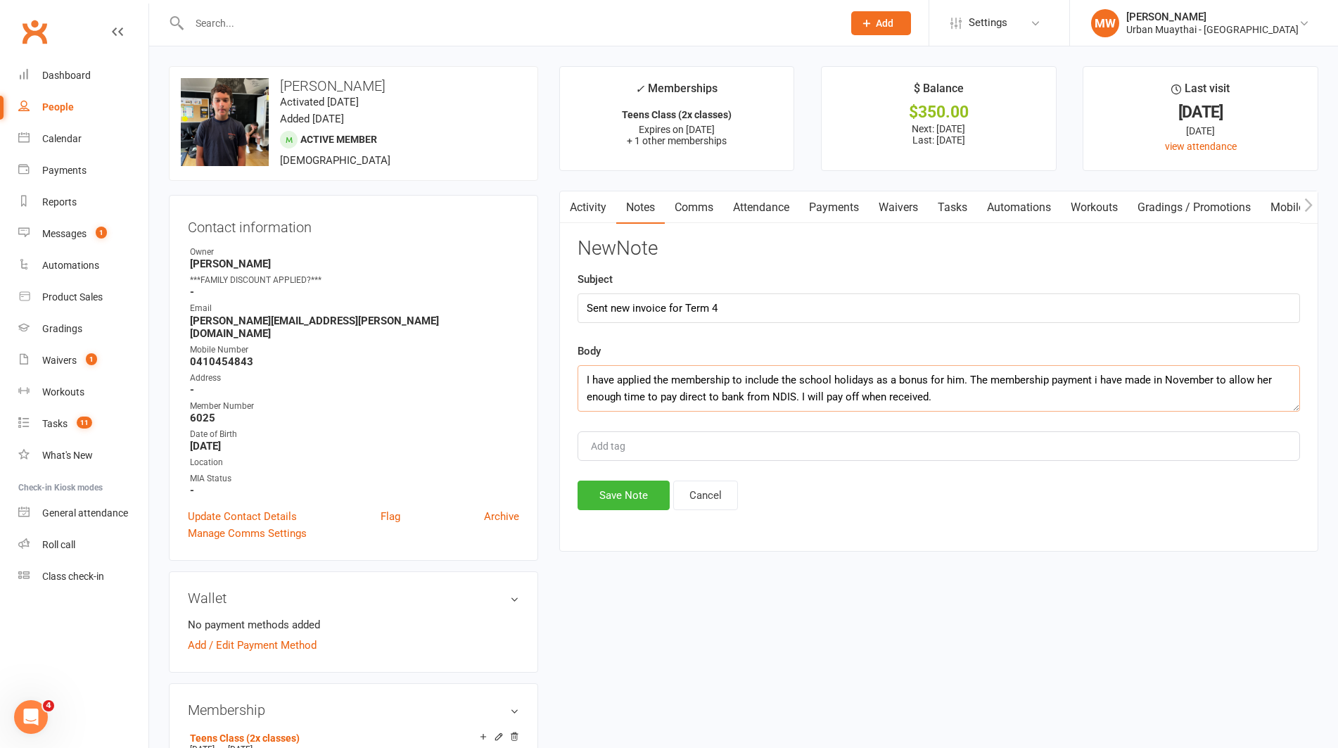
click at [942, 395] on textarea "I have applied the membership to include the school holidays as a bonus for him…" at bounding box center [938, 388] width 722 height 46
type textarea "I have applied the membership to include the school holidays as a bonus for him…"
click at [613, 495] on button "Save Note" at bounding box center [623, 495] width 92 height 30
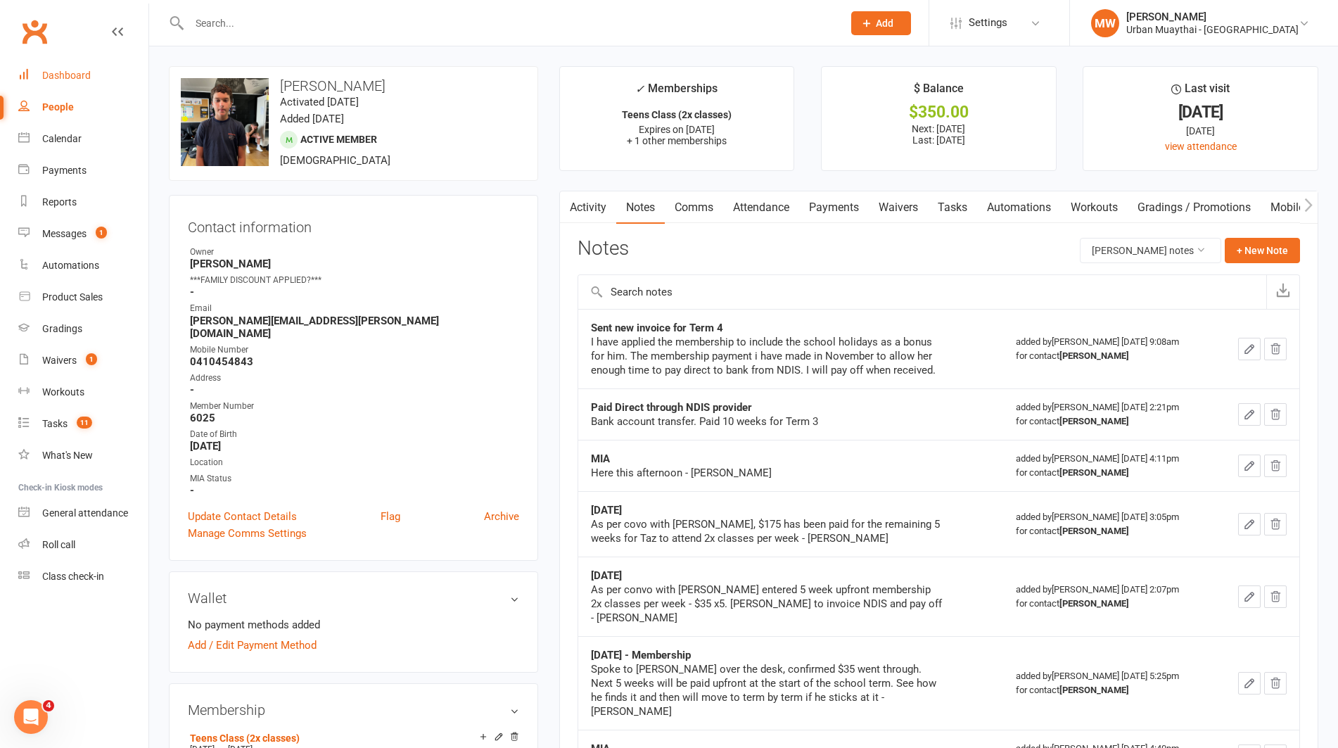
click at [58, 78] on div "Dashboard" at bounding box center [66, 75] width 49 height 11
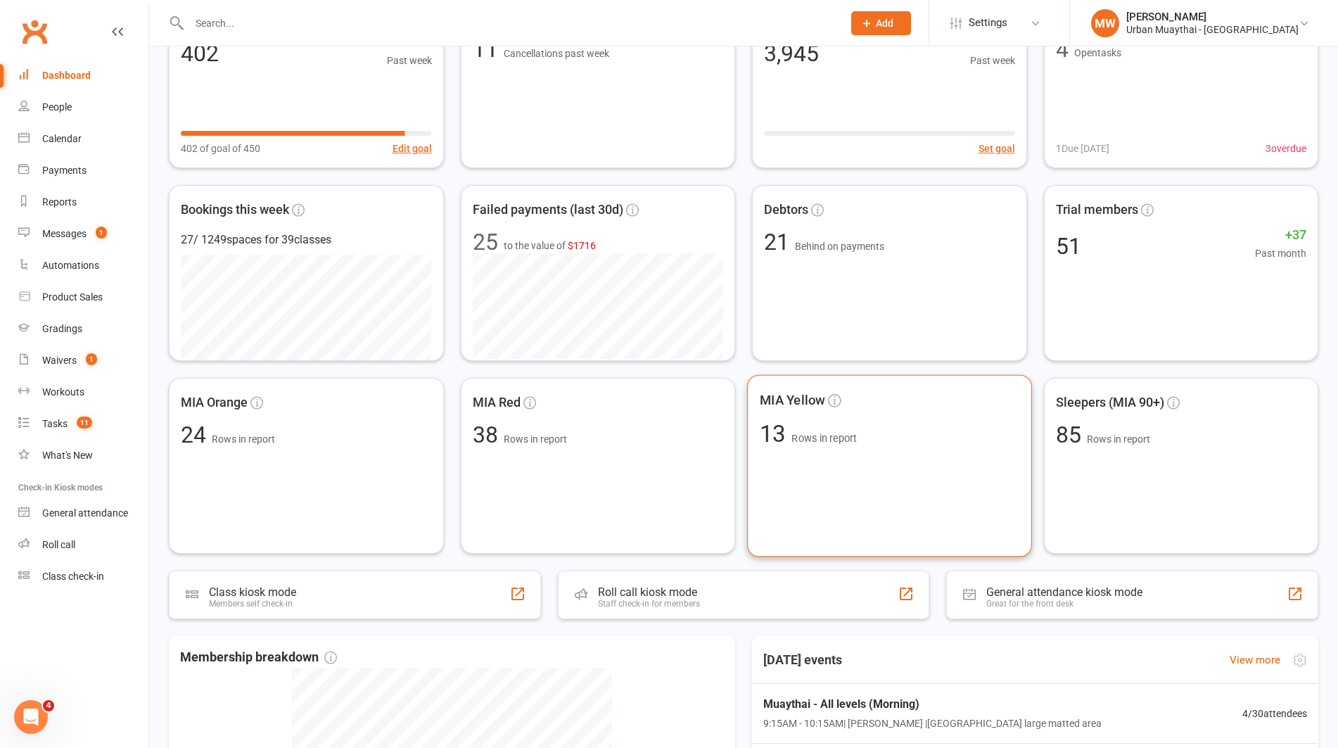
scroll to position [188, 0]
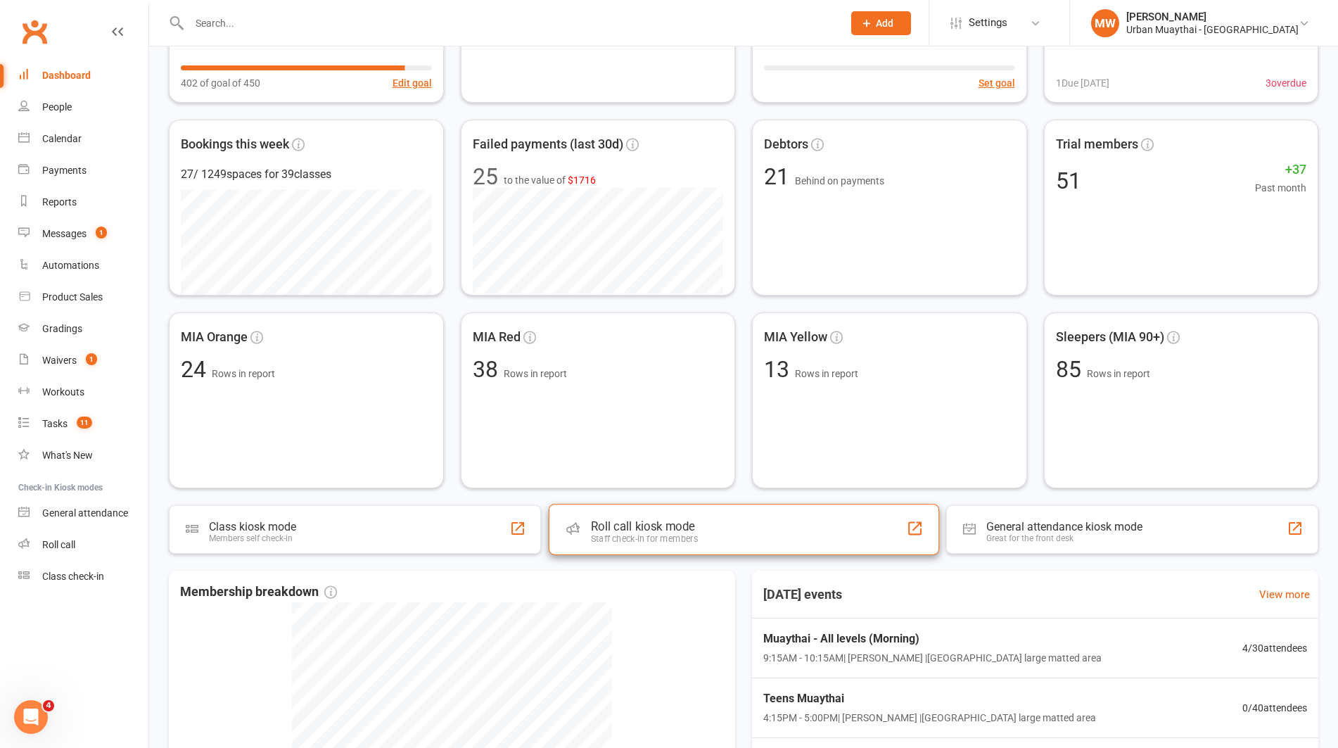
click at [666, 527] on div "Roll call kiosk mode" at bounding box center [643, 526] width 107 height 14
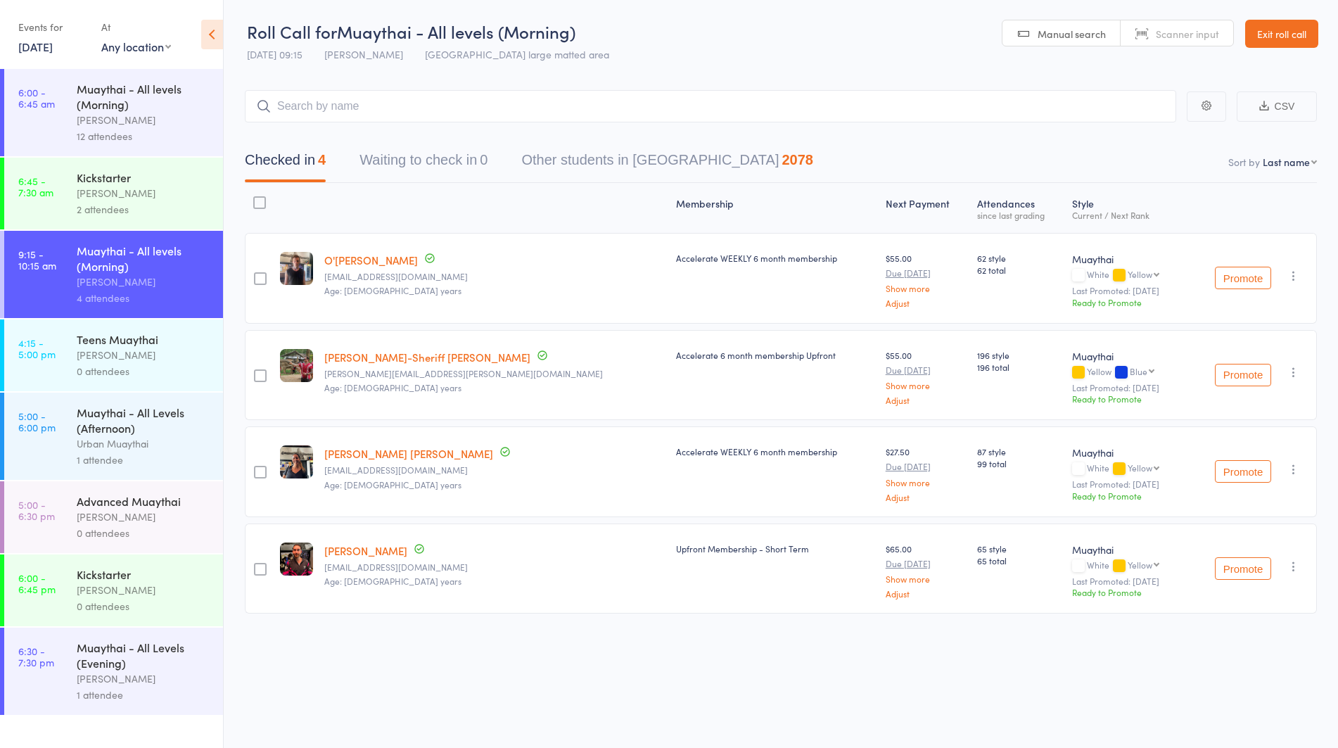
click at [120, 122] on div "[PERSON_NAME]" at bounding box center [144, 120] width 134 height 16
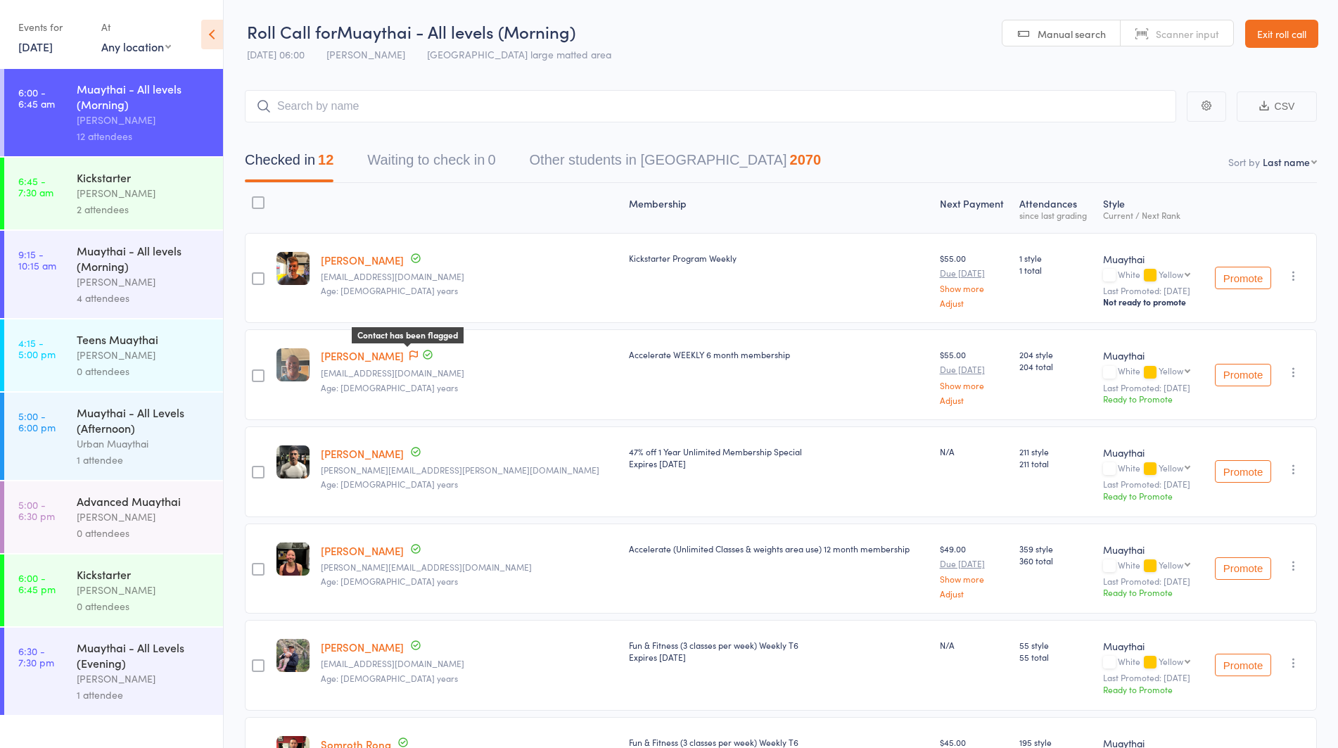
click at [410, 352] on icon at bounding box center [413, 355] width 8 height 10
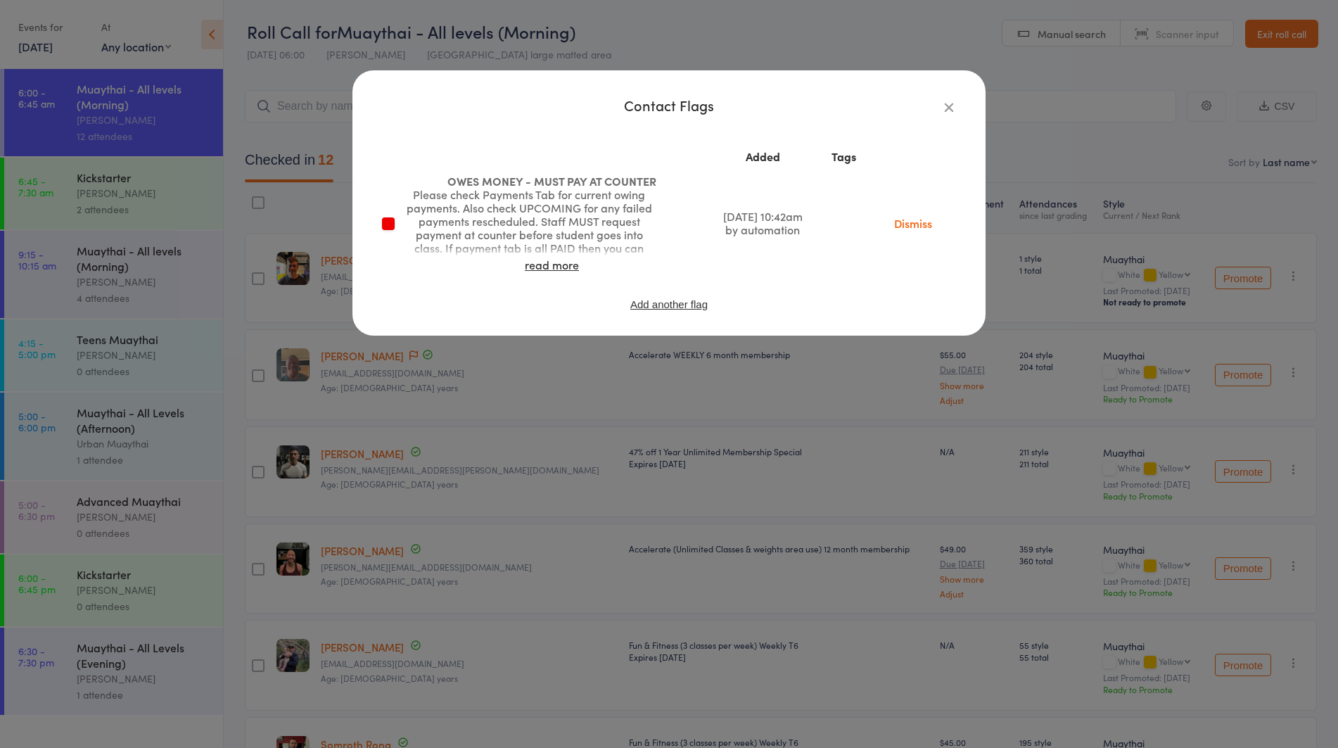
click at [947, 105] on icon "button" at bounding box center [948, 106] width 15 height 15
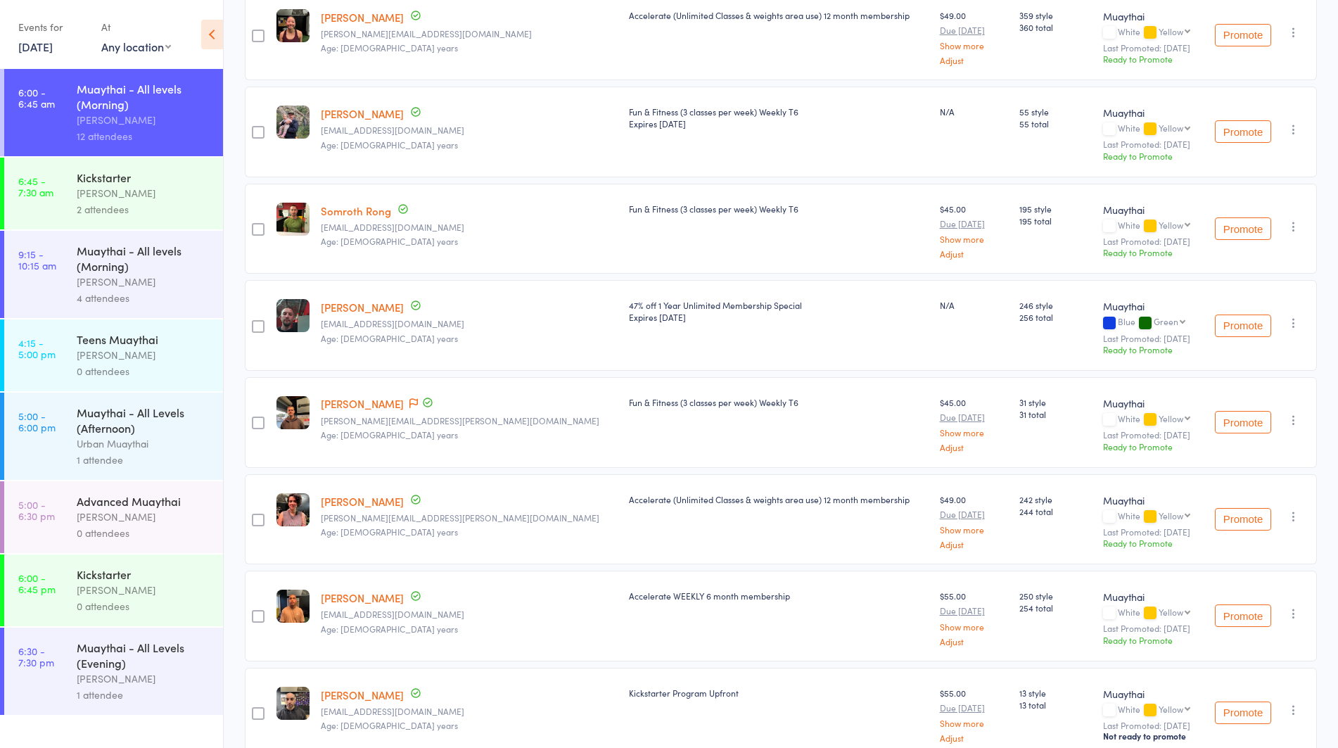
scroll to position [539, 0]
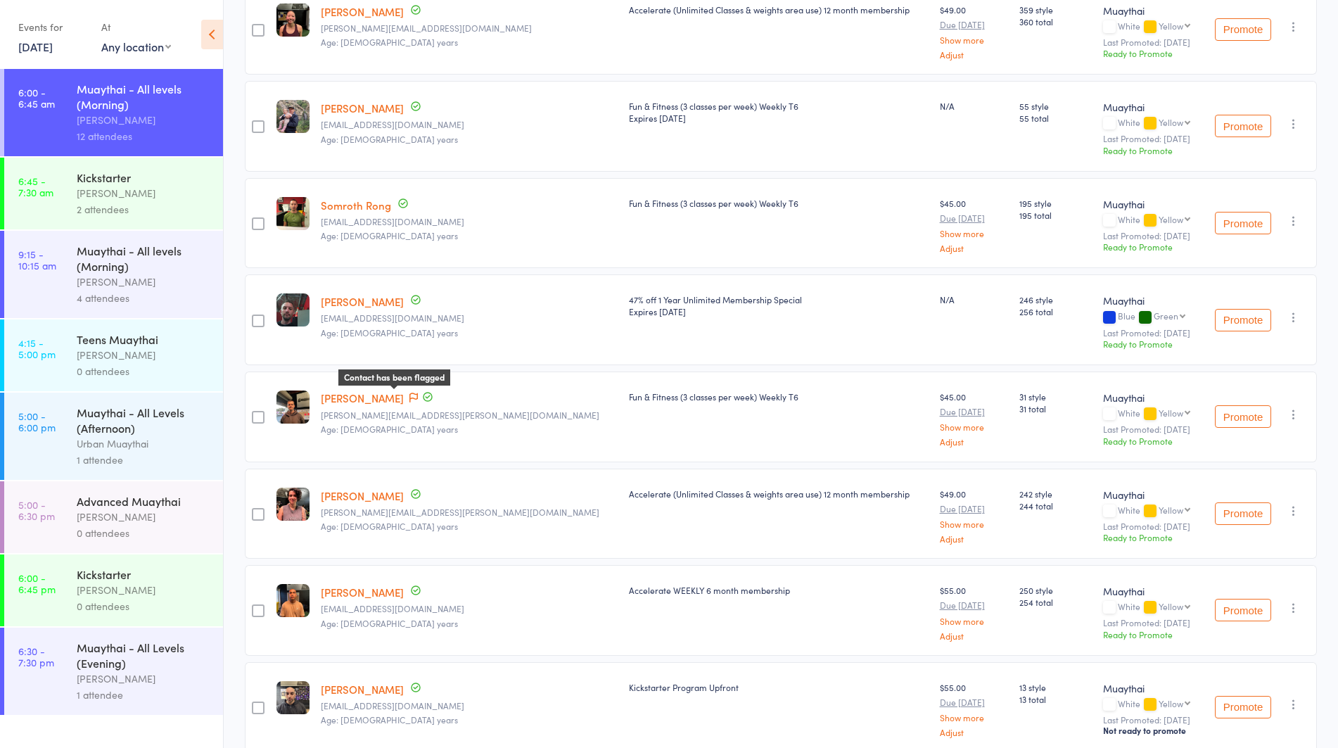
click at [409, 393] on icon at bounding box center [413, 397] width 8 height 10
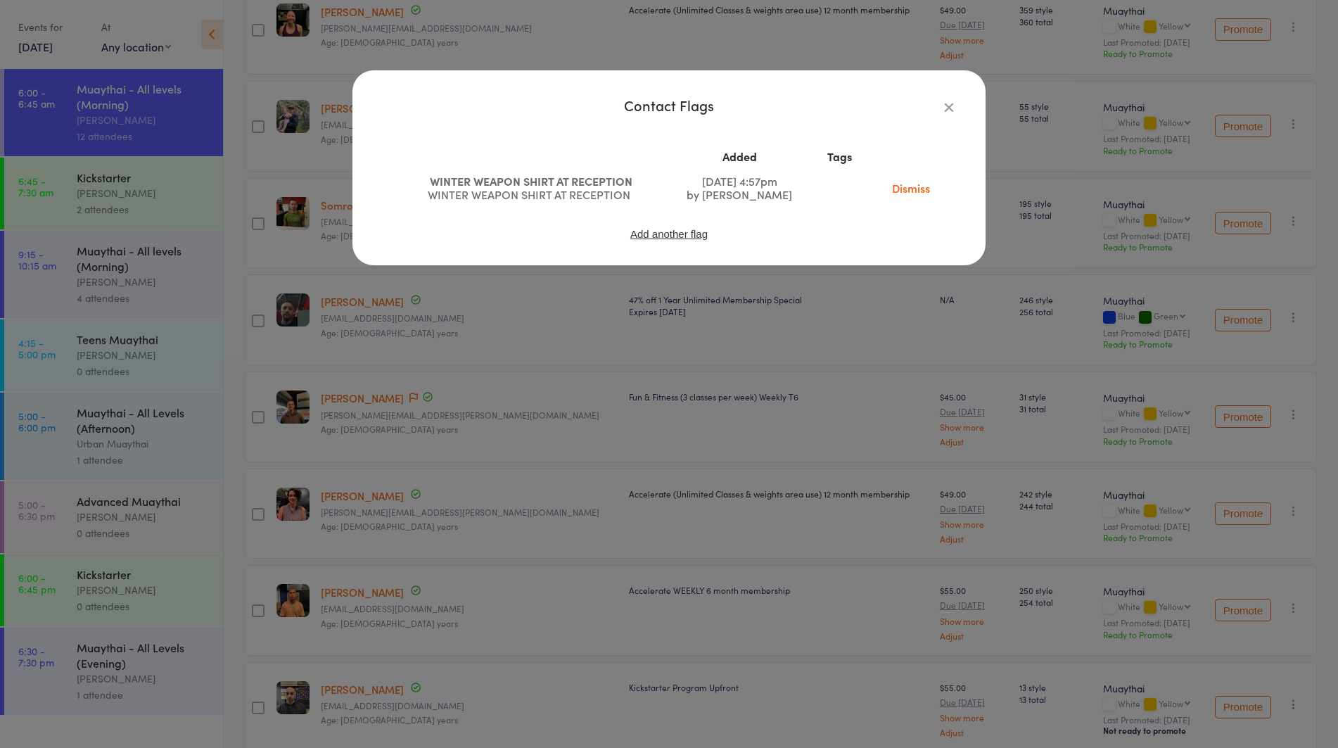
click at [416, 416] on div "Contact Flags Added Tags WINTER WEAPON SHIRT AT RECEPTION WINTER WEAPON SHIRT A…" at bounding box center [669, 374] width 1338 height 748
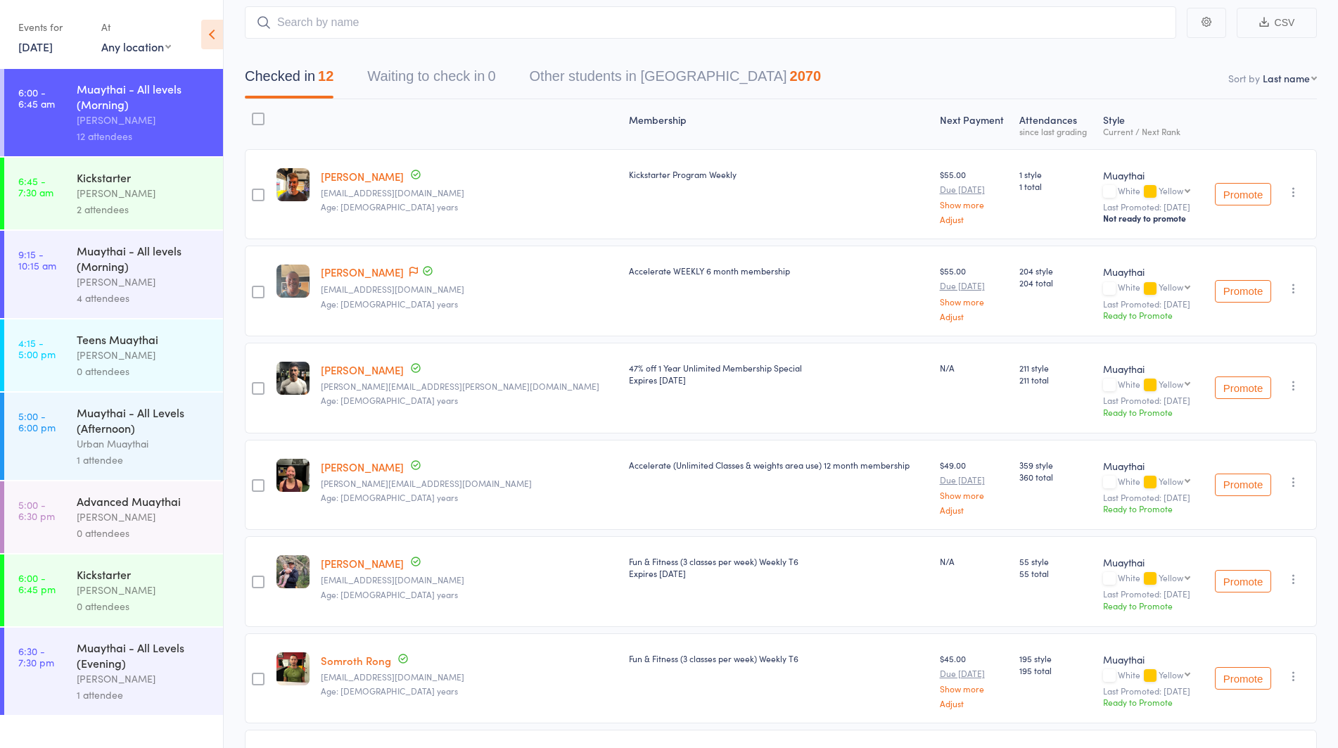
scroll to position [0, 0]
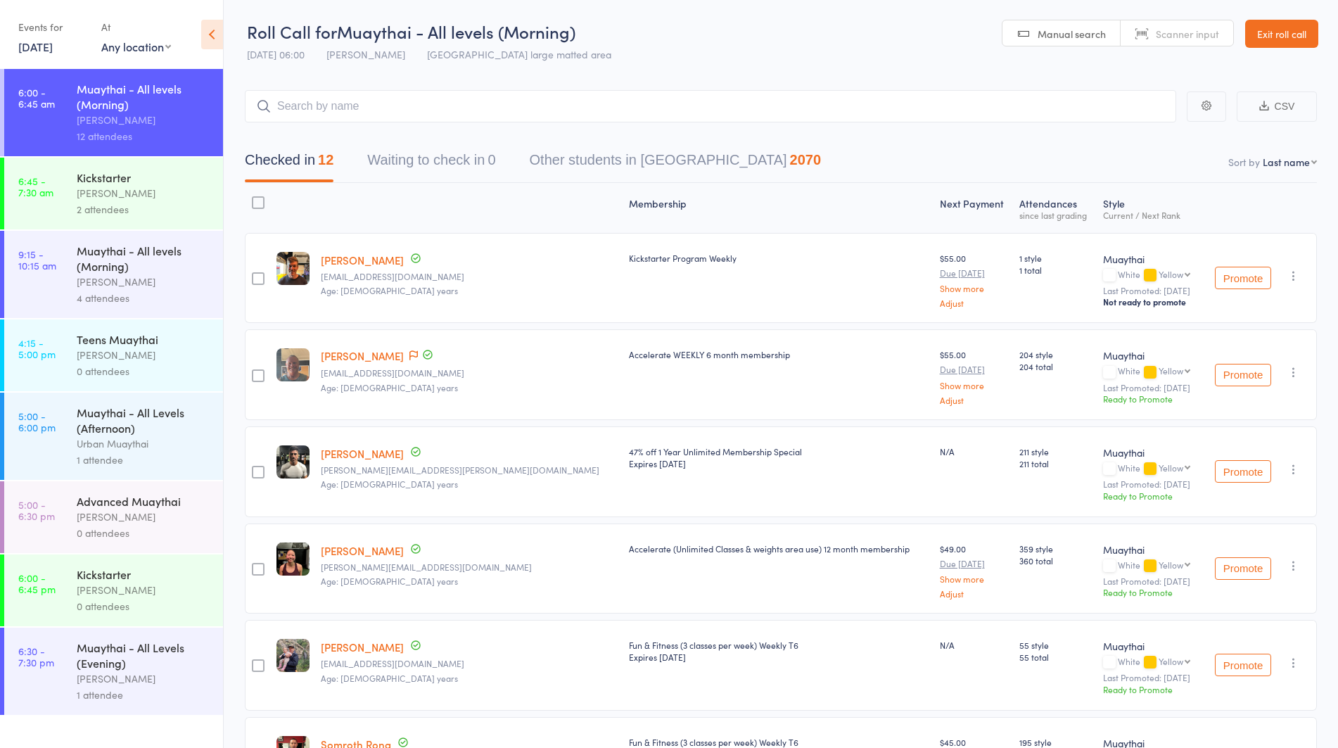
click at [359, 354] on link "[PERSON_NAME]" at bounding box center [362, 355] width 83 height 15
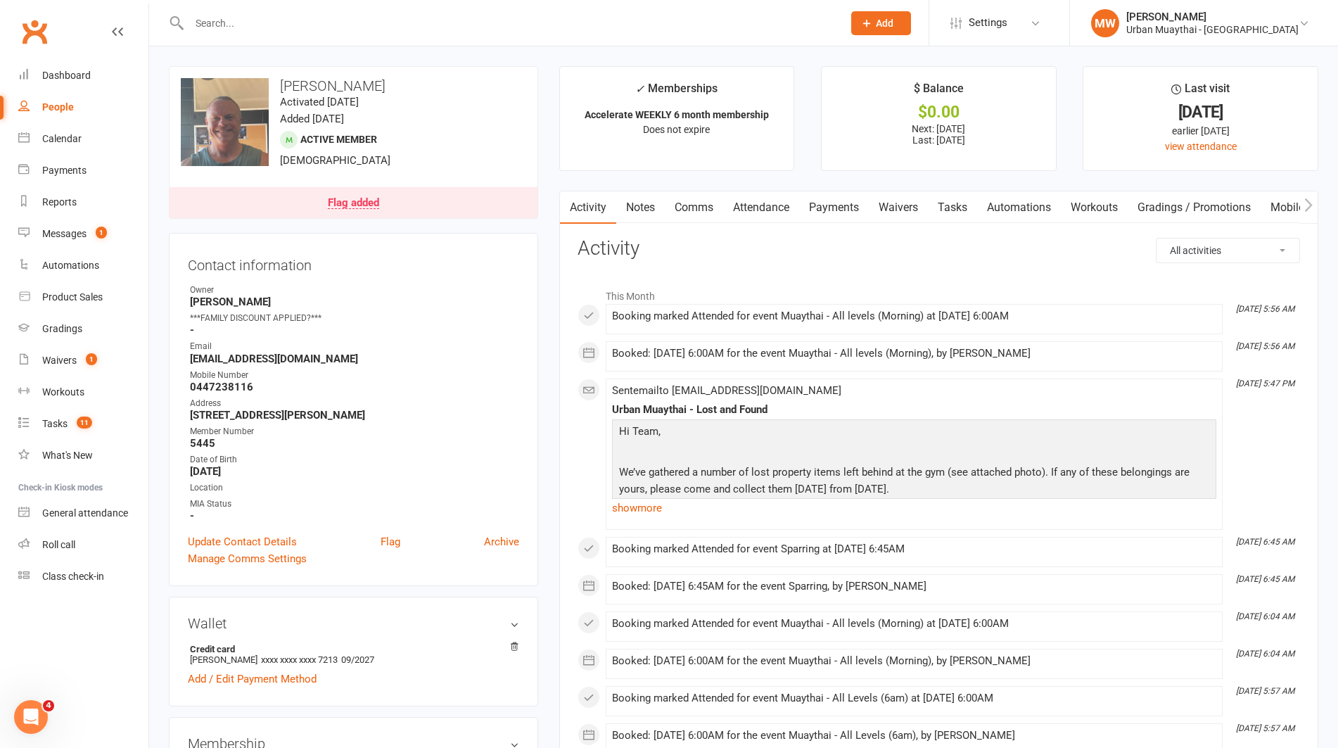
click at [854, 205] on link "Payments" at bounding box center [834, 207] width 70 height 32
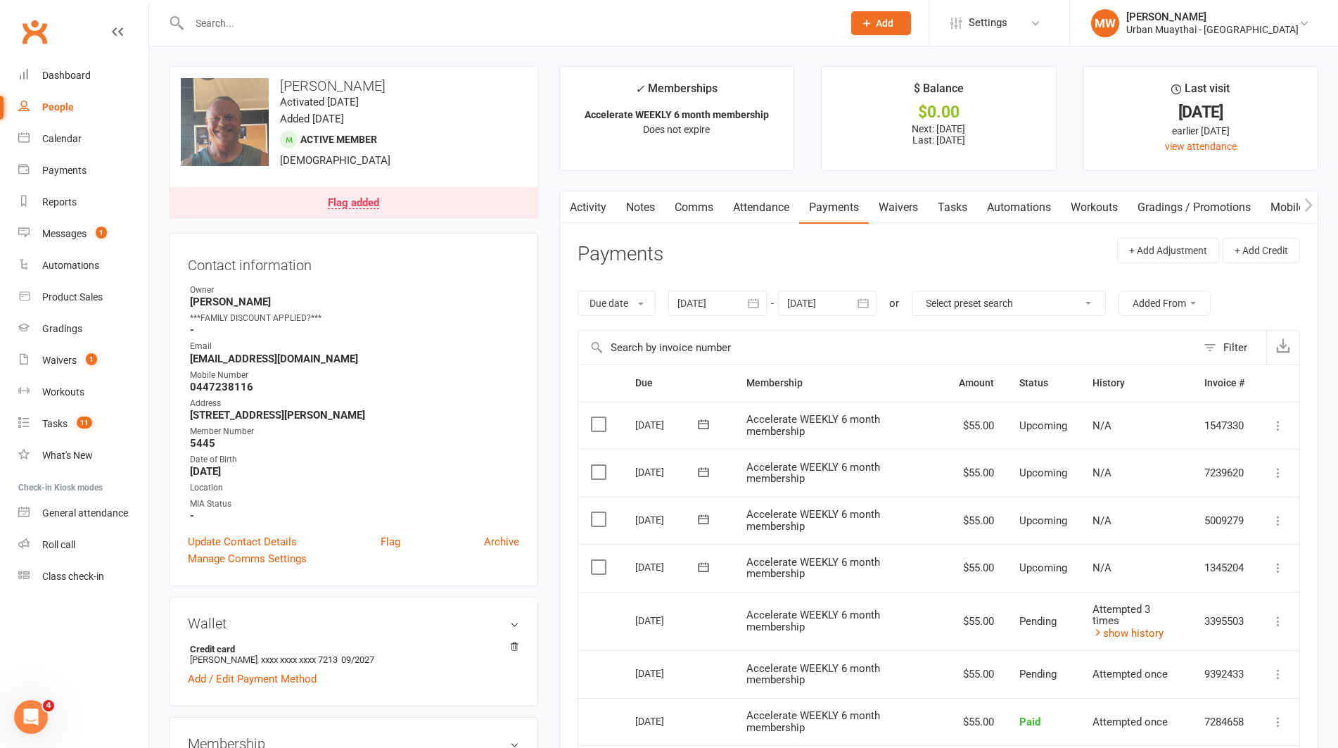
click at [649, 206] on link "Notes" at bounding box center [640, 207] width 49 height 32
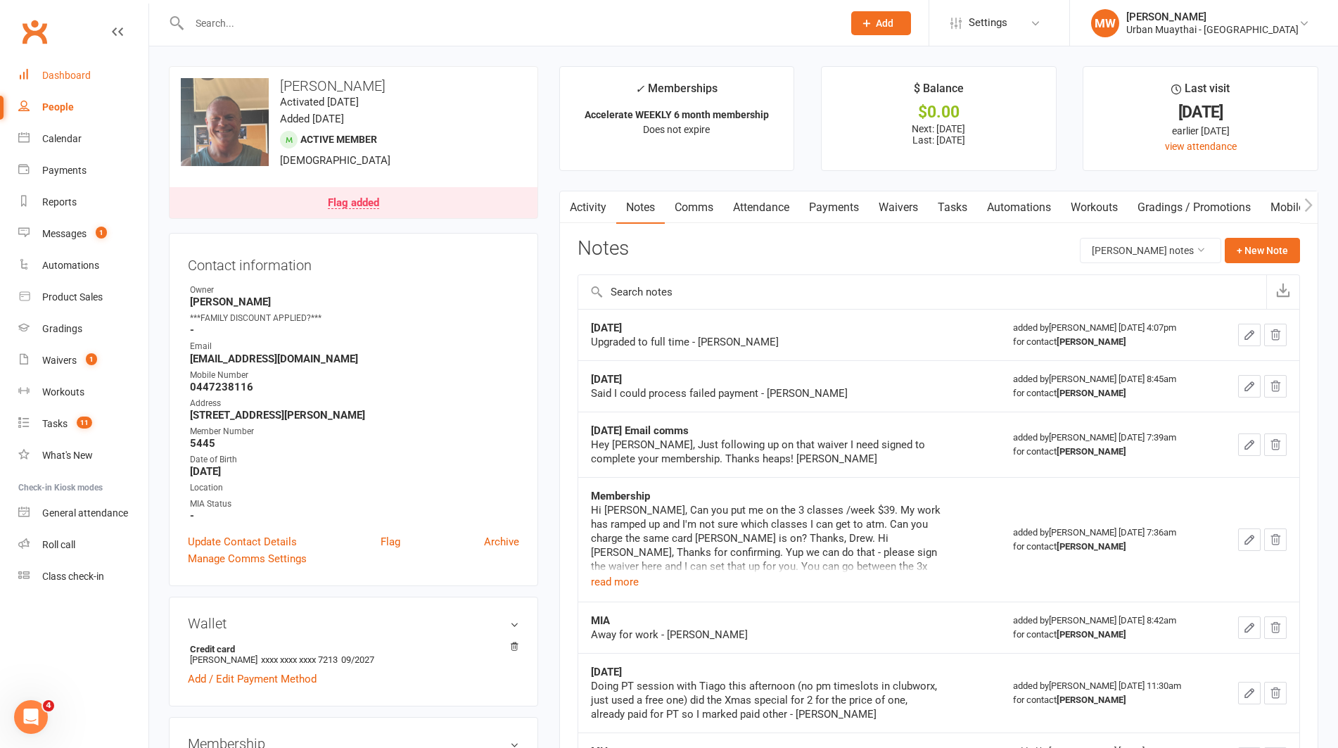
click at [67, 75] on div "Dashboard" at bounding box center [66, 75] width 49 height 11
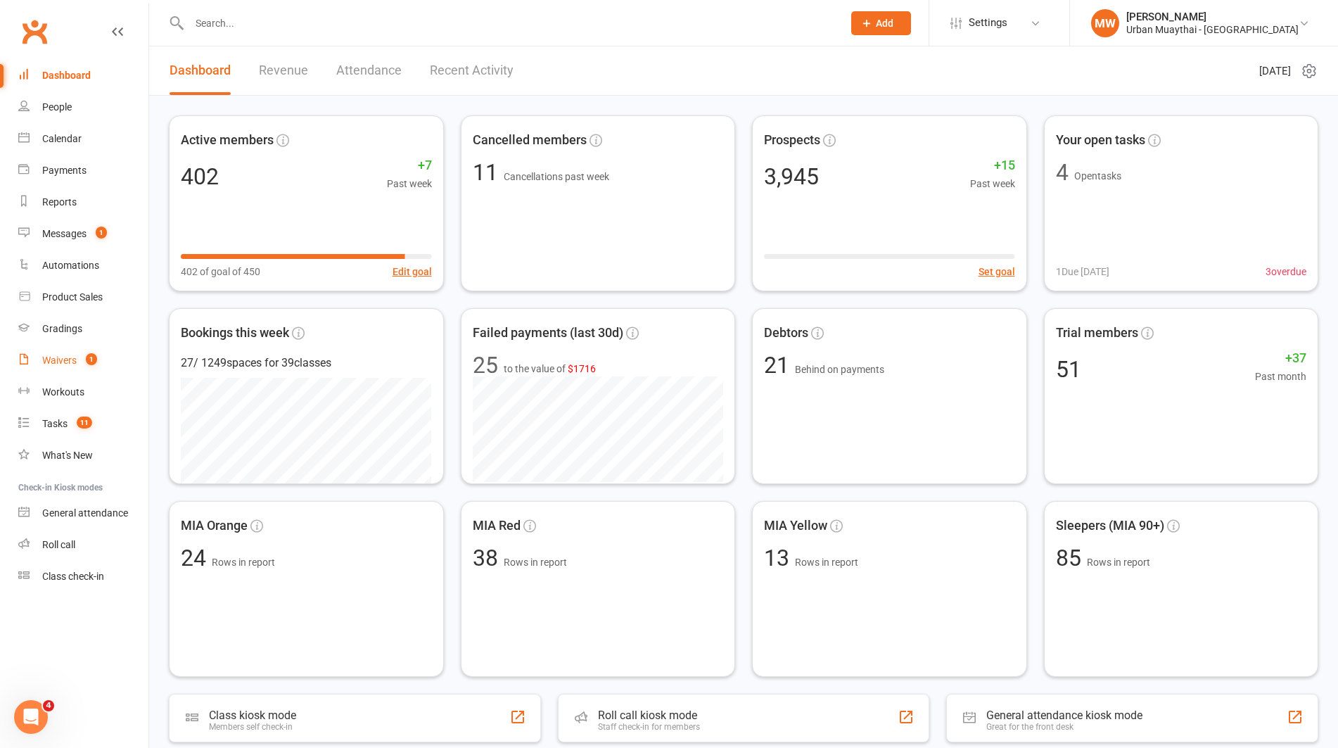
click at [58, 357] on div "Waivers" at bounding box center [59, 359] width 34 height 11
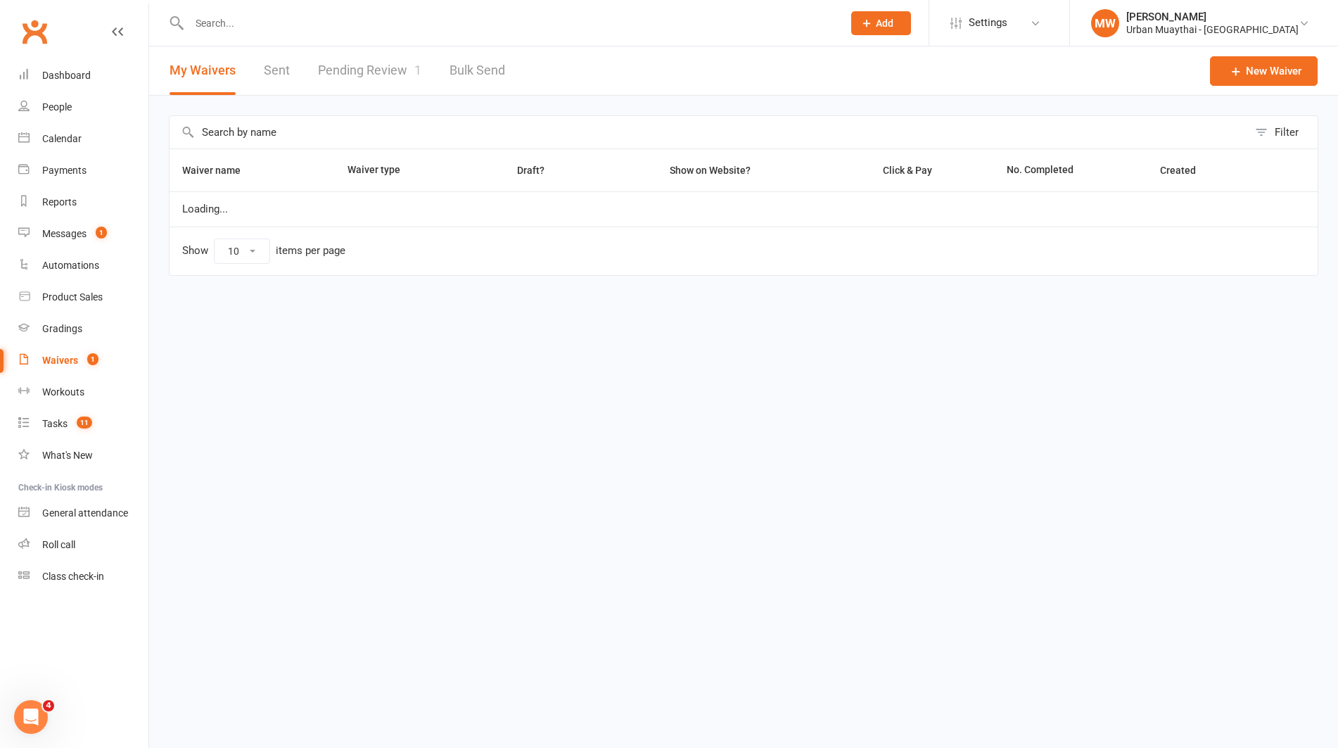
select select "50"
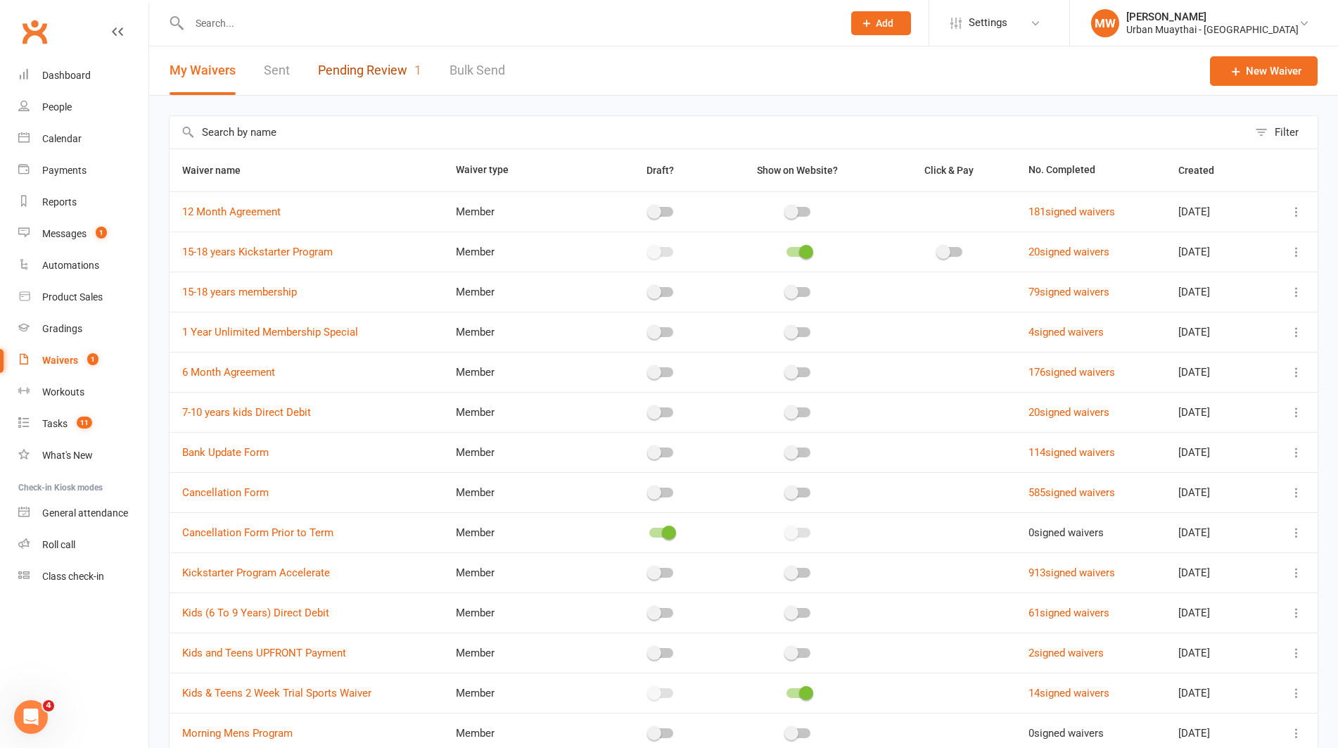
click at [332, 59] on link "Pending Review 1" at bounding box center [369, 70] width 103 height 49
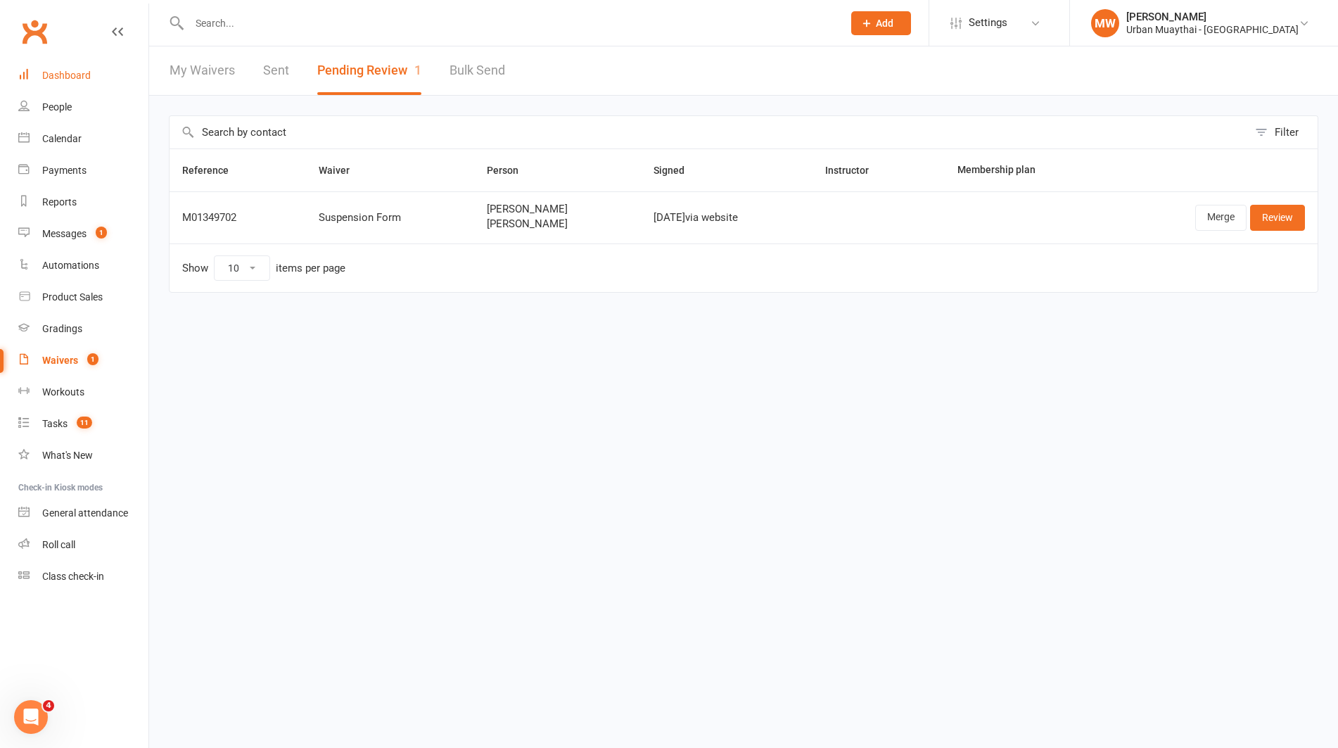
click at [63, 71] on div "Dashboard" at bounding box center [66, 75] width 49 height 11
